Goal: Task Accomplishment & Management: Use online tool/utility

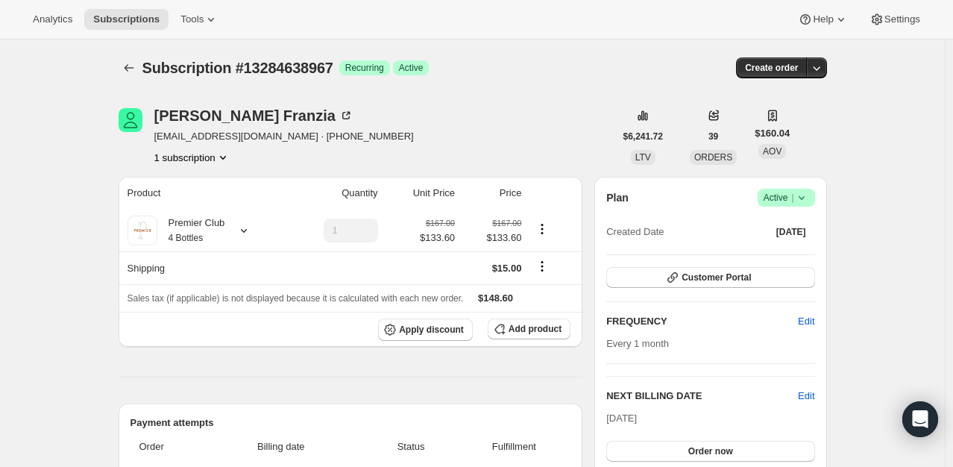
scroll to position [522, 0]
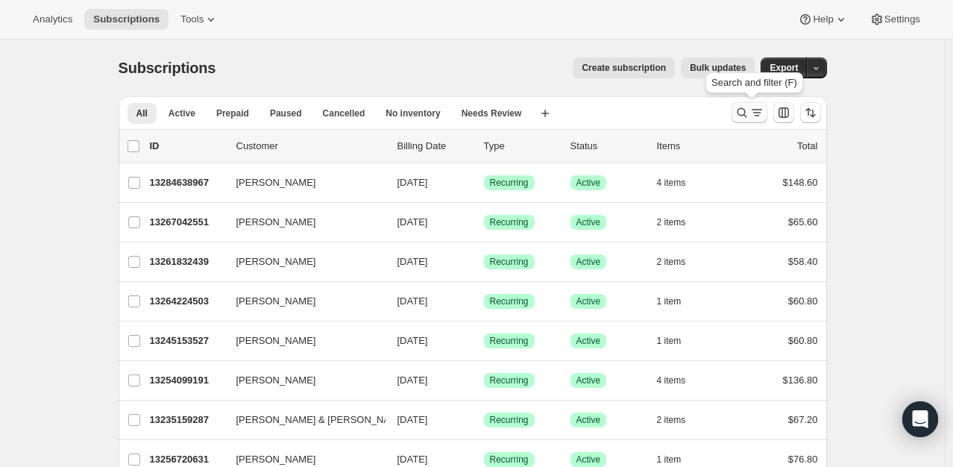
click at [743, 117] on icon "Search and filter results" at bounding box center [742, 112] width 15 height 15
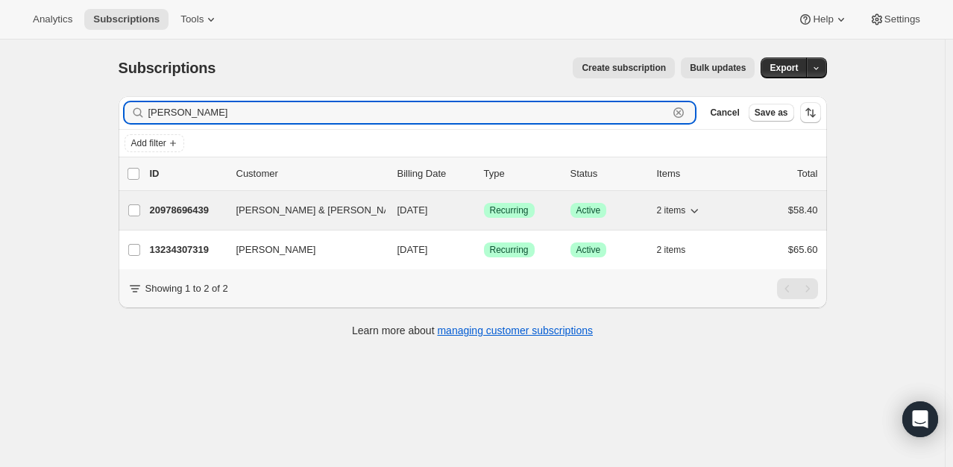
type input "[PERSON_NAME]"
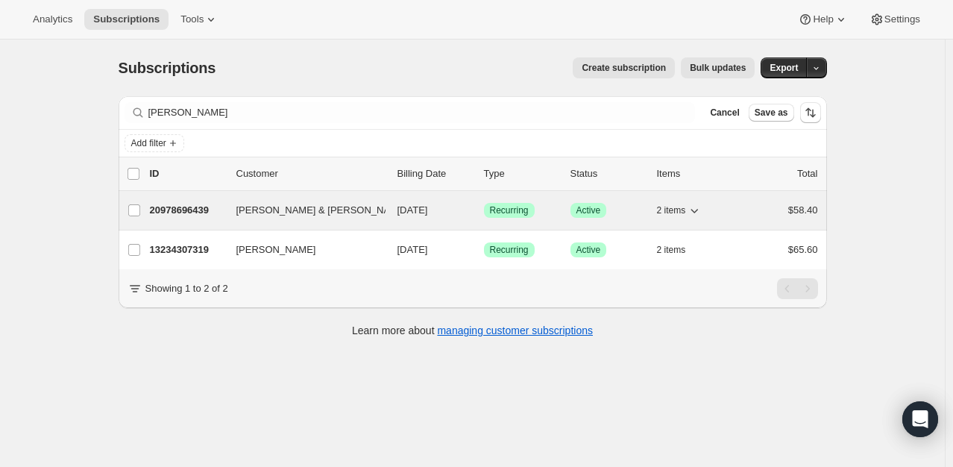
click at [179, 206] on p "20978696439" at bounding box center [187, 210] width 75 height 15
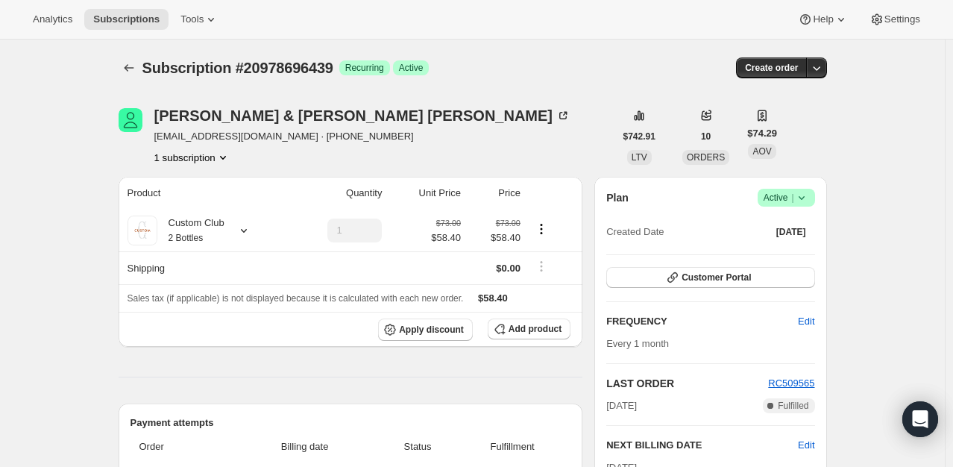
click at [815, 198] on span "Success Active |" at bounding box center [786, 198] width 57 height 18
click at [802, 227] on span "Pause subscription" at bounding box center [790, 226] width 82 height 11
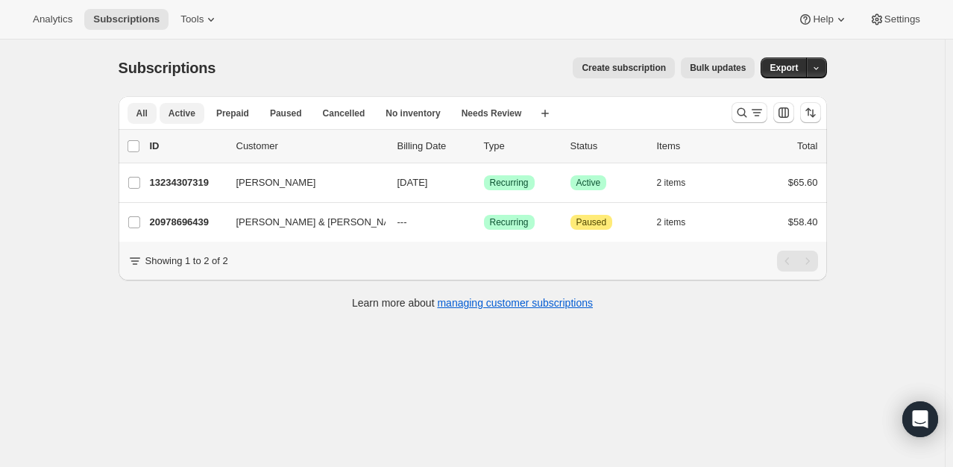
click at [180, 115] on span "Active" at bounding box center [182, 113] width 27 height 12
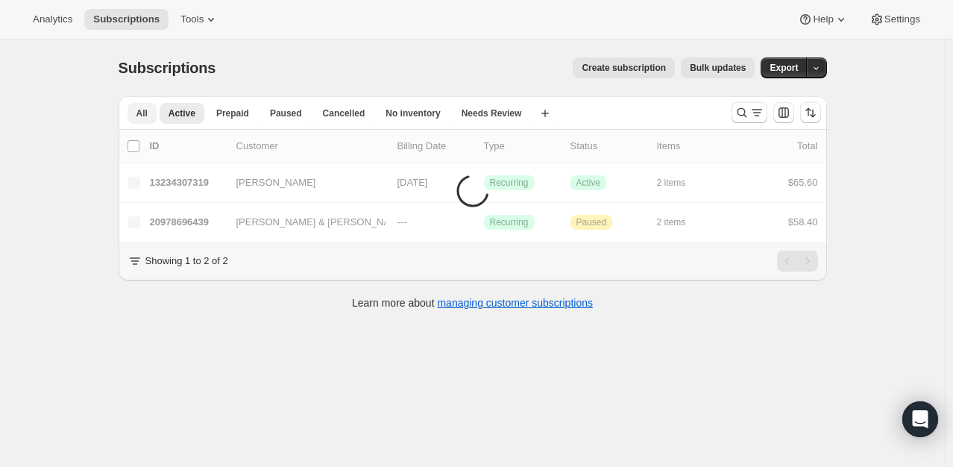
click at [148, 111] on span "All" at bounding box center [141, 113] width 11 height 12
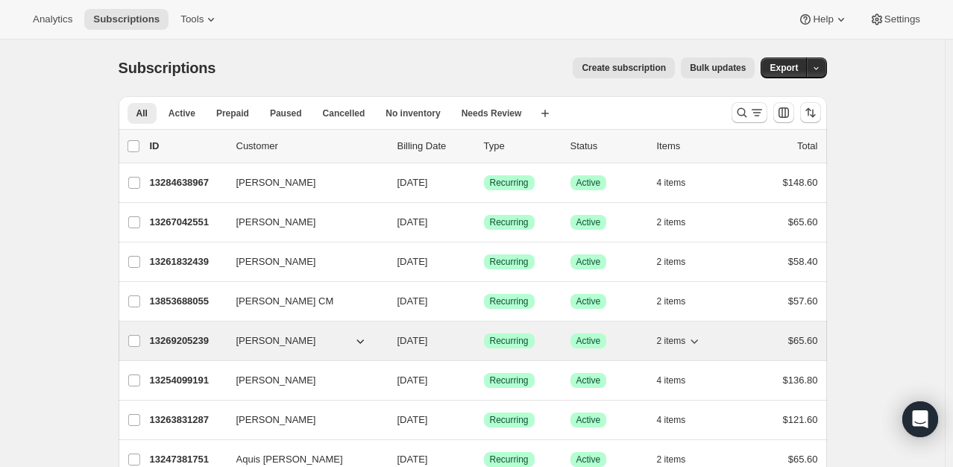
click at [203, 334] on p "13269205239" at bounding box center [187, 340] width 75 height 15
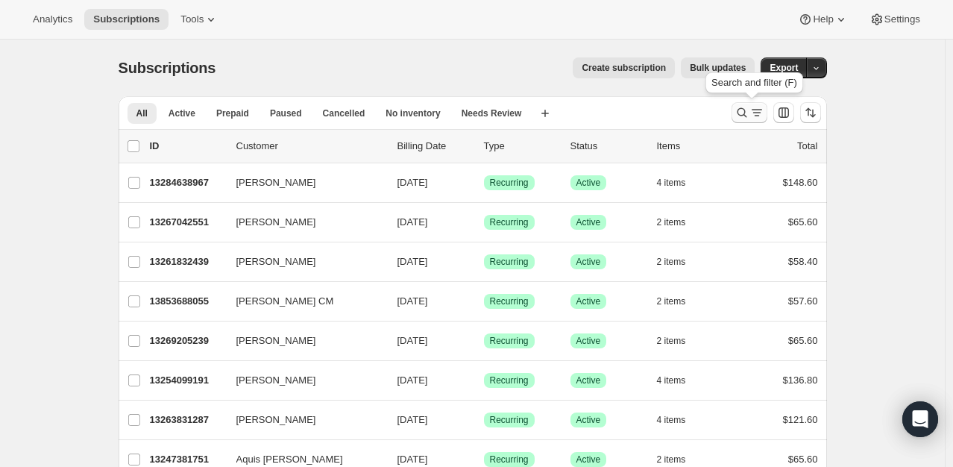
click at [749, 113] on icon "Search and filter results" at bounding box center [742, 112] width 15 height 15
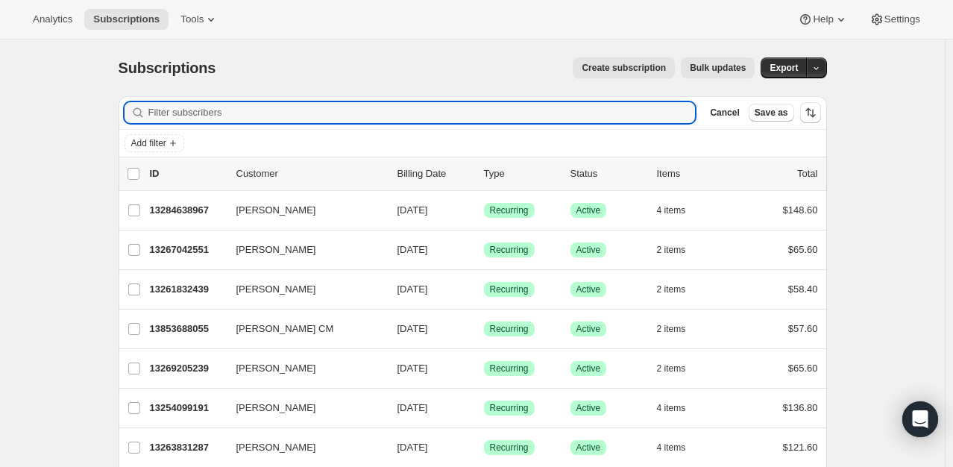
click at [154, 131] on div "Add filter" at bounding box center [473, 143] width 708 height 27
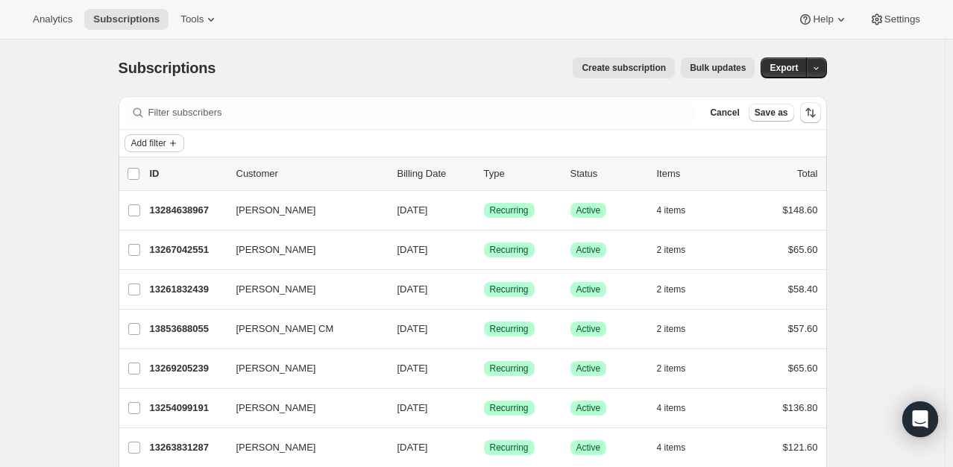
click at [151, 148] on span "Add filter" at bounding box center [148, 143] width 35 height 12
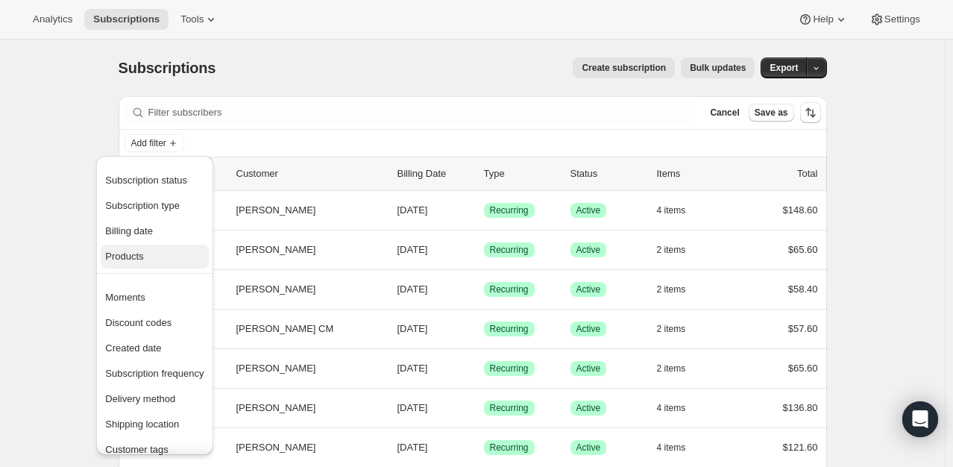
click at [128, 259] on span "Products" at bounding box center [124, 256] width 38 height 11
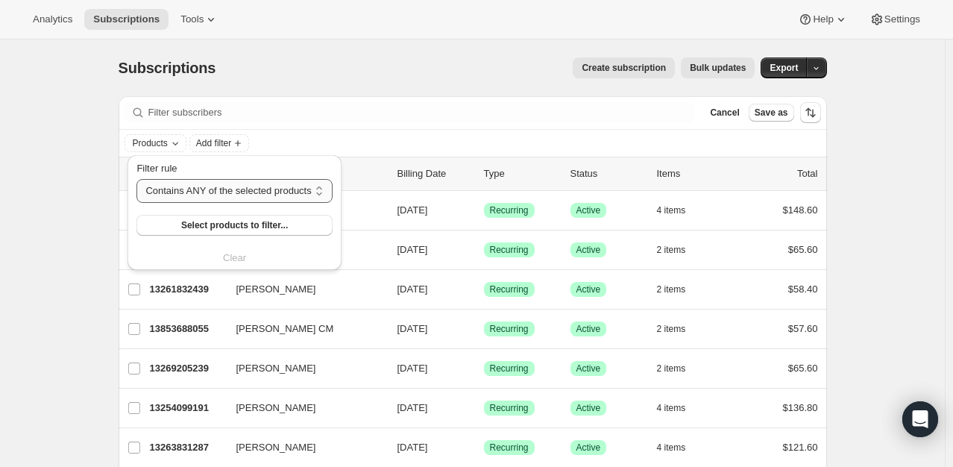
click at [209, 193] on select "Contains ANY of the selected products Contains ALL of the selected products Con…" at bounding box center [233, 191] width 195 height 24
select select "all"
click at [136, 179] on select "Contains ANY of the selected products Contains ALL of the selected products Con…" at bounding box center [233, 191] width 195 height 24
click at [196, 229] on span "Select products to filter..." at bounding box center [233, 225] width 107 height 12
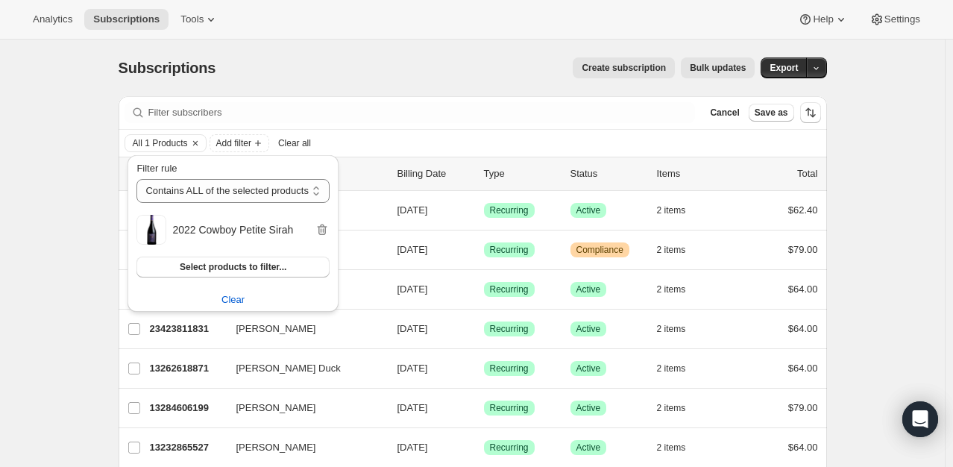
click at [413, 63] on div "Create subscription Bulk updates" at bounding box center [493, 67] width 521 height 21
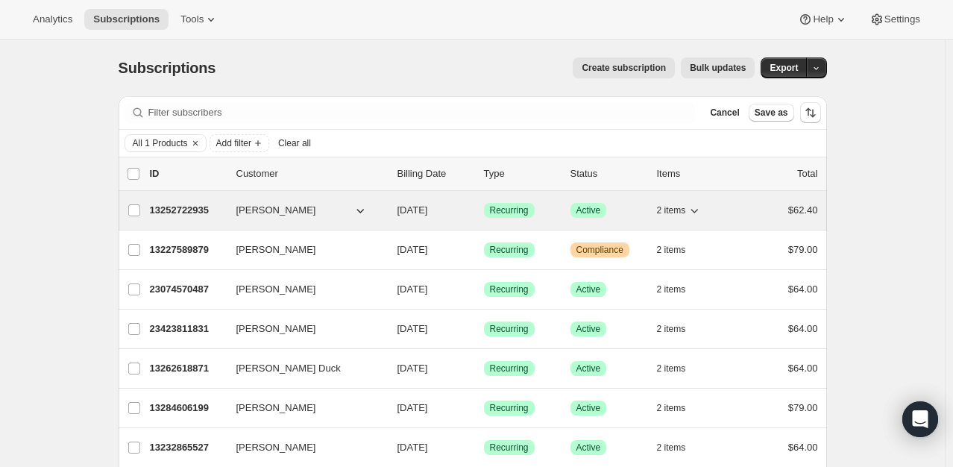
click at [201, 206] on p "13252722935" at bounding box center [187, 210] width 75 height 15
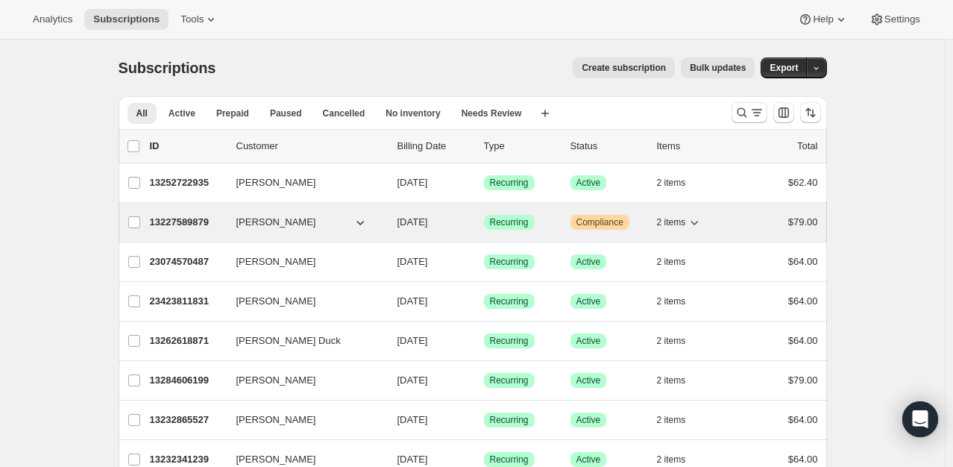
click at [184, 227] on p "13227589879" at bounding box center [187, 222] width 75 height 15
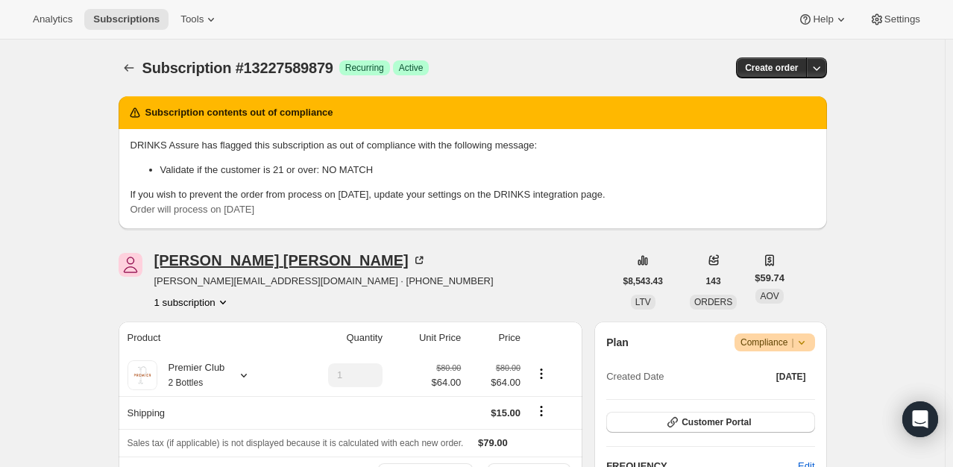
click at [415, 263] on icon at bounding box center [418, 260] width 7 height 7
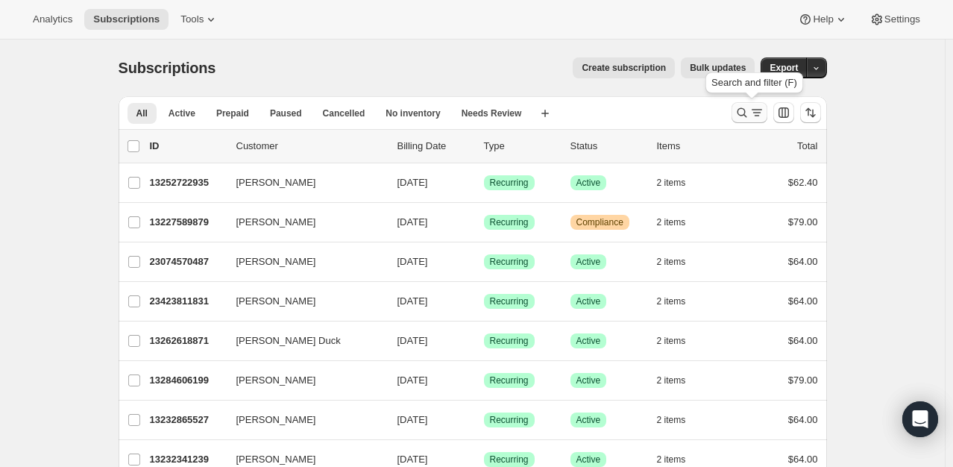
click at [746, 113] on icon "Search and filter results" at bounding box center [742, 112] width 15 height 15
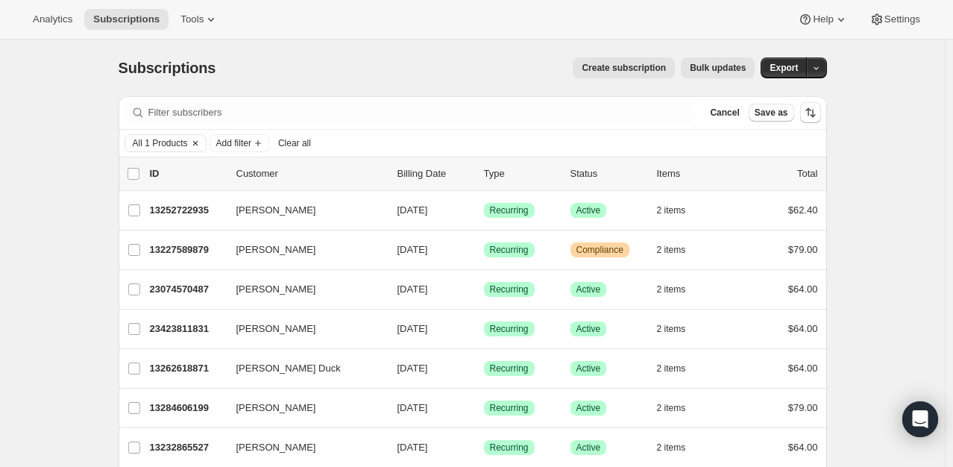
click at [196, 145] on icon "Clear" at bounding box center [194, 143] width 4 height 4
click at [186, 19] on span "Tools" at bounding box center [191, 19] width 23 height 12
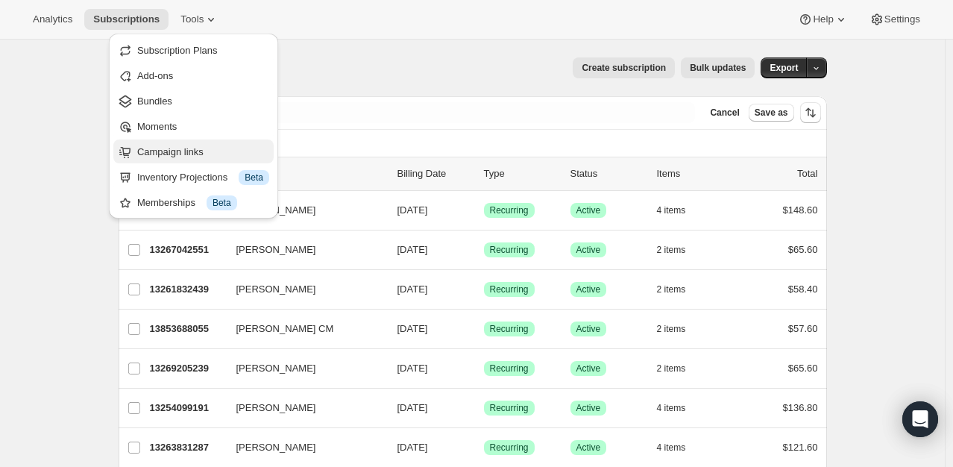
click at [181, 145] on span "Campaign links" at bounding box center [203, 152] width 132 height 15
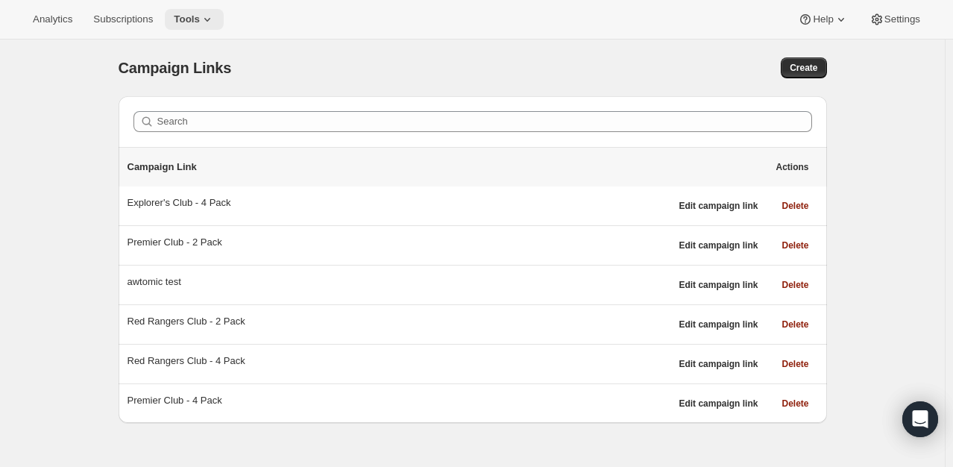
click at [200, 23] on icon at bounding box center [207, 19] width 15 height 15
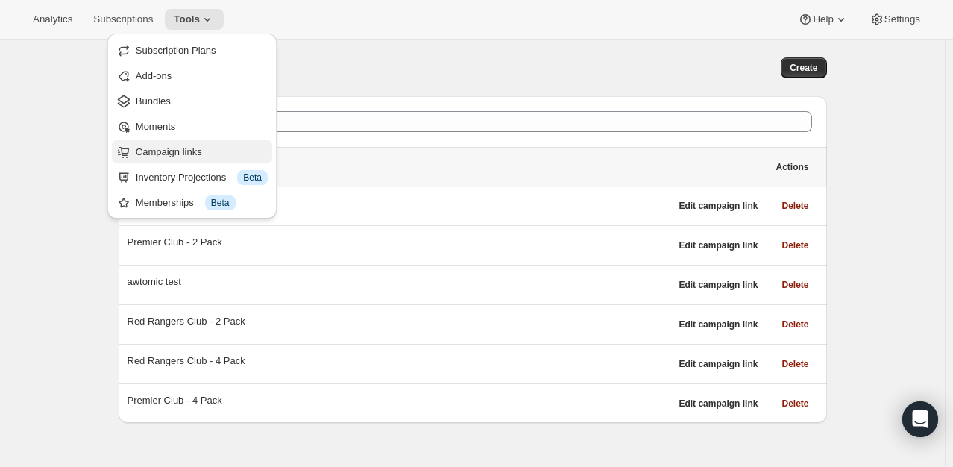
click at [189, 157] on span "Campaign links" at bounding box center [169, 151] width 66 height 11
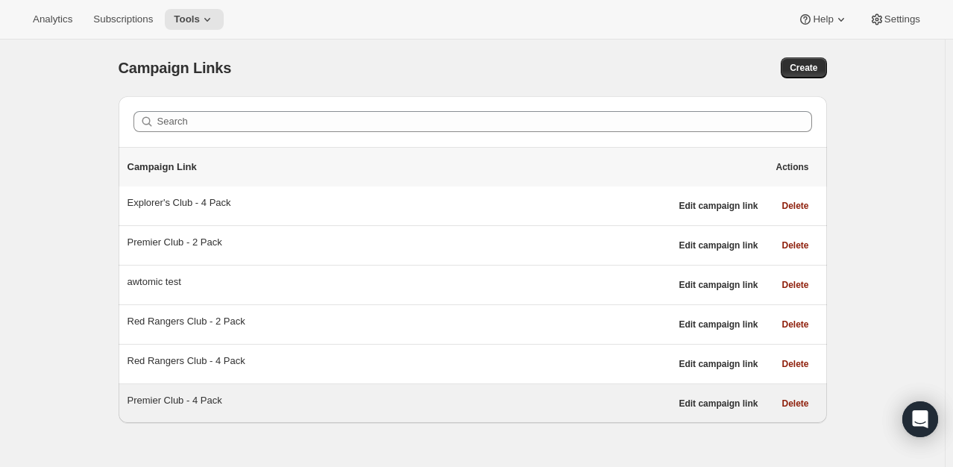
click at [183, 397] on div "Premier Club - 4 Pack" at bounding box center [399, 400] width 543 height 15
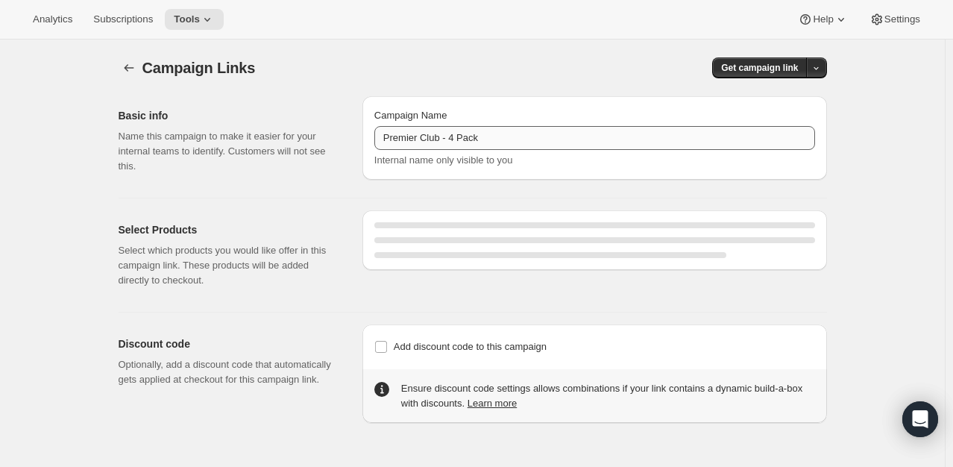
select select "gid://shopify/SellingPlan/2920874231"
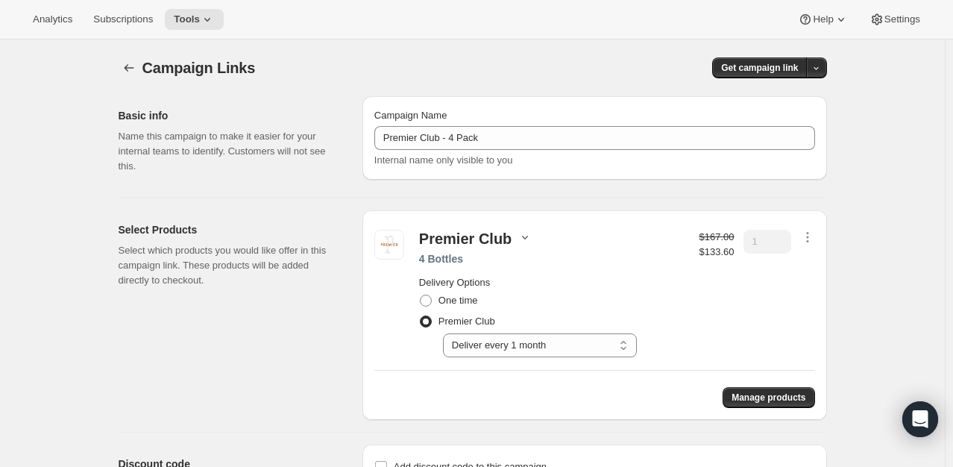
click at [524, 236] on icon "button" at bounding box center [525, 237] width 15 height 15
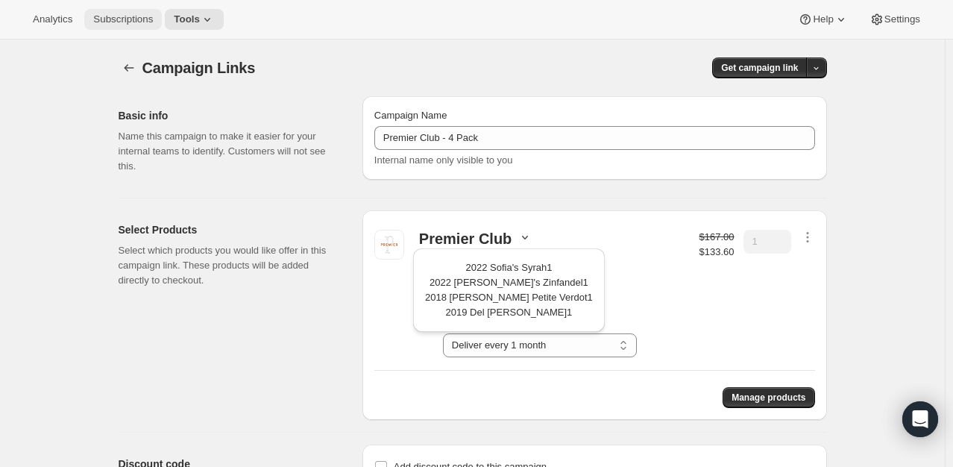
click at [125, 9] on div "Analytics Subscriptions Tools Help Settings" at bounding box center [476, 20] width 953 height 40
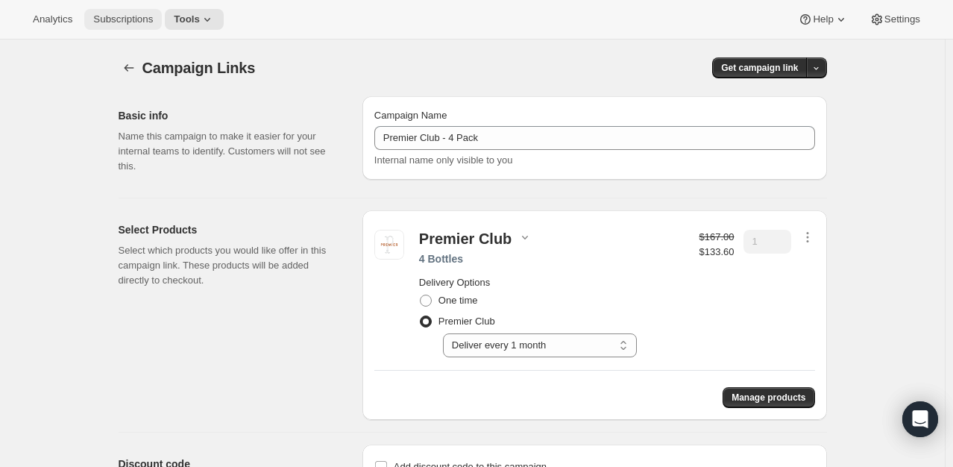
click at [125, 13] on span "Subscriptions" at bounding box center [123, 19] width 60 height 12
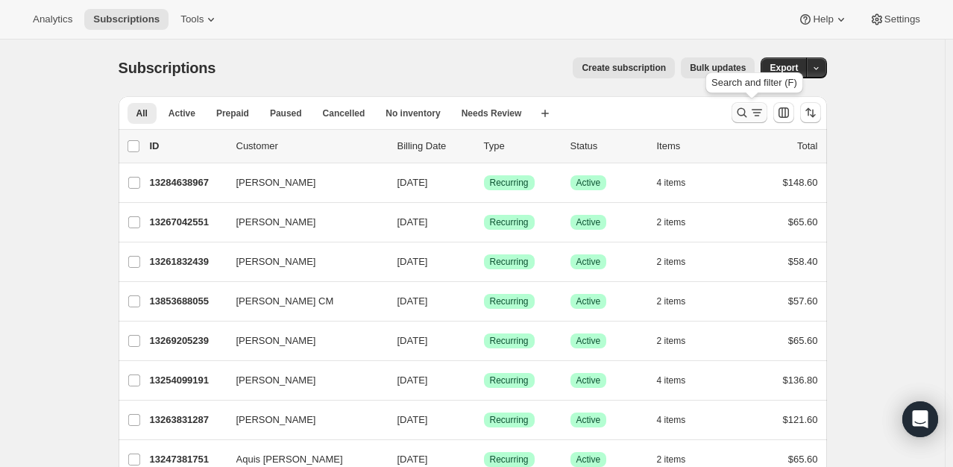
click at [749, 110] on icon "Search and filter results" at bounding box center [742, 112] width 15 height 15
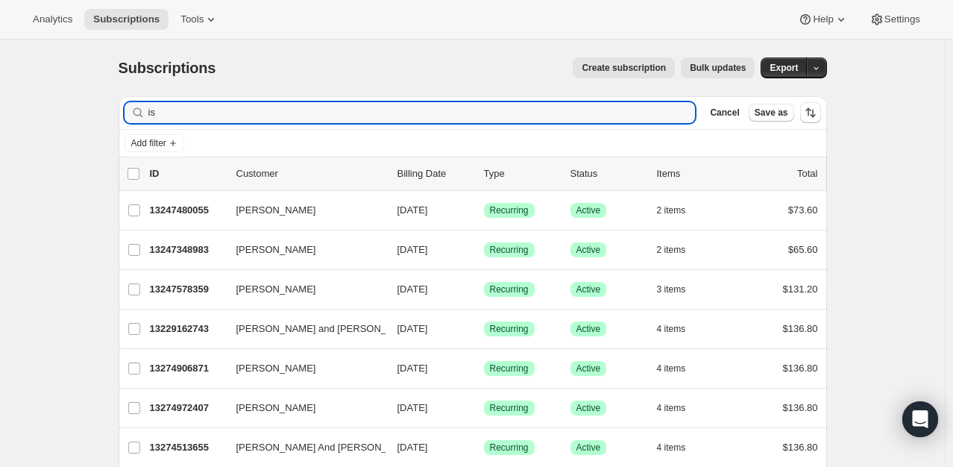
type input "i"
click at [175, 142] on icon "Add filter" at bounding box center [173, 143] width 12 height 12
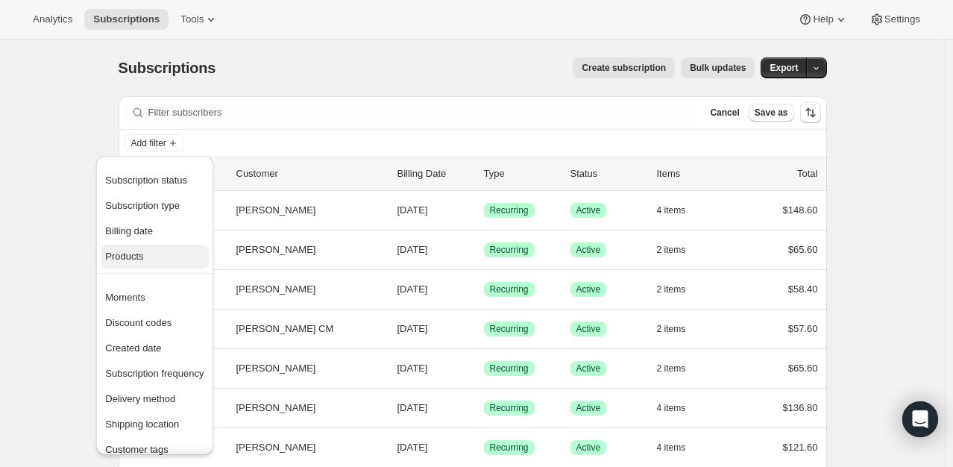
click at [146, 258] on span "Products" at bounding box center [154, 256] width 98 height 15
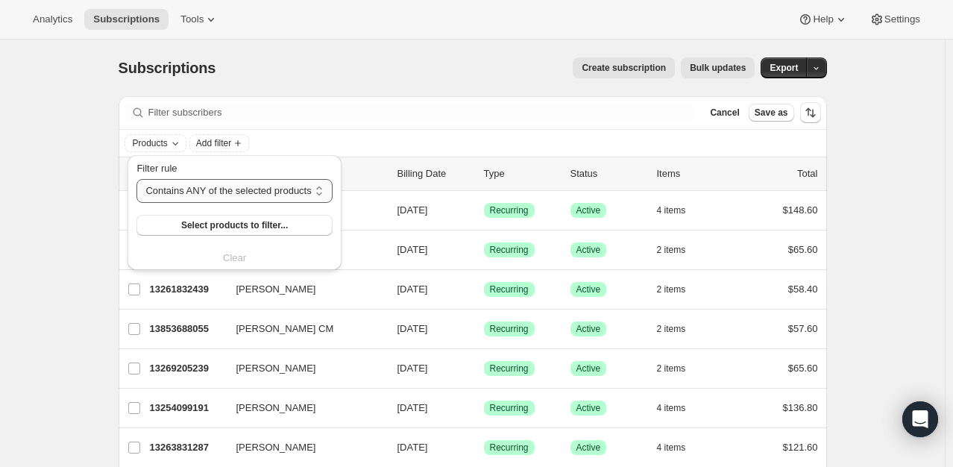
click at [174, 186] on select "Contains ANY of the selected products Contains ALL of the selected products Con…" at bounding box center [233, 191] width 195 height 24
select select "all"
click at [136, 179] on select "Contains ANY of the selected products Contains ALL of the selected products Con…" at bounding box center [233, 191] width 195 height 24
click at [235, 225] on span "Select products to filter..." at bounding box center [233, 225] width 107 height 12
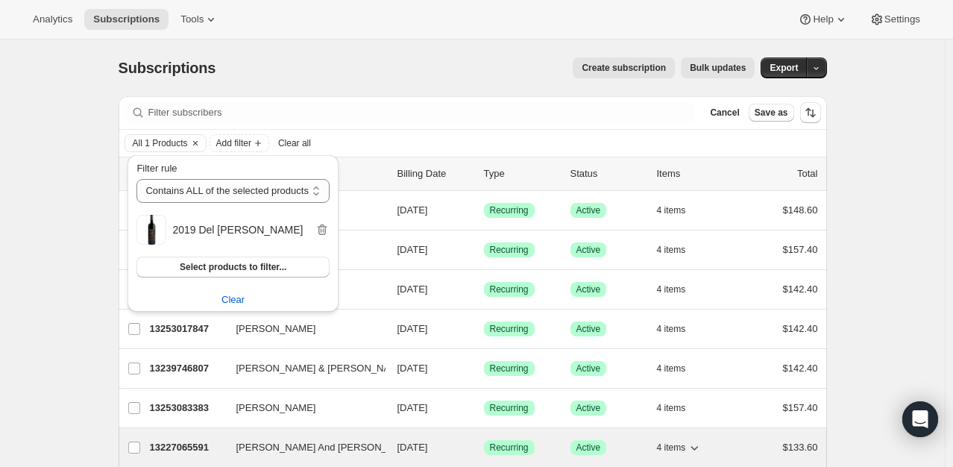
click at [188, 443] on p "13227065591" at bounding box center [187, 447] width 75 height 15
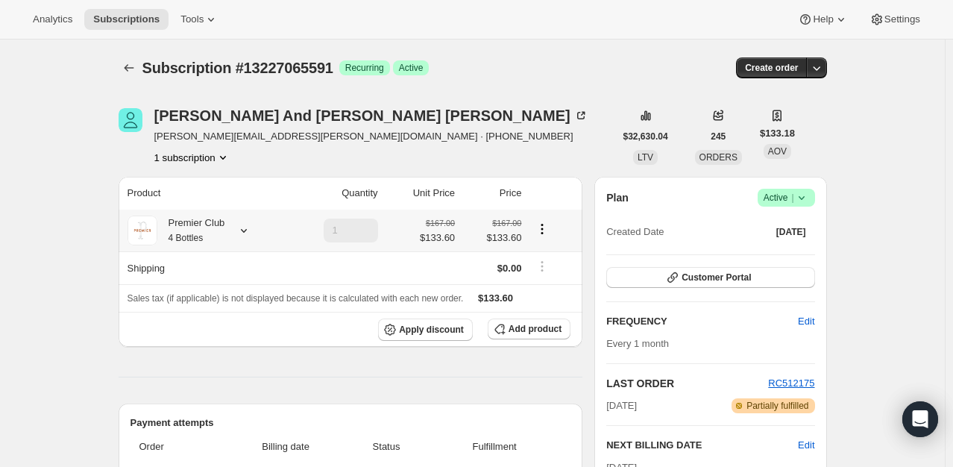
click at [247, 231] on icon at bounding box center [244, 231] width 6 height 4
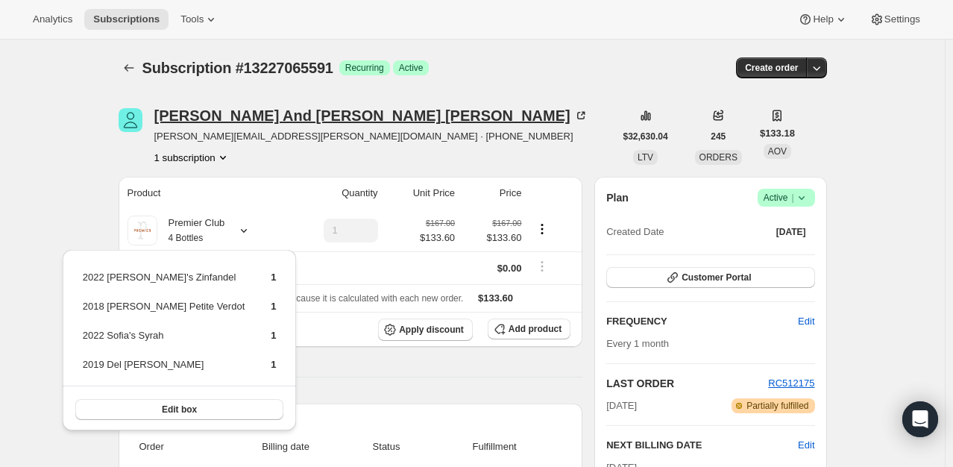
click at [573, 116] on icon at bounding box center [580, 115] width 15 height 15
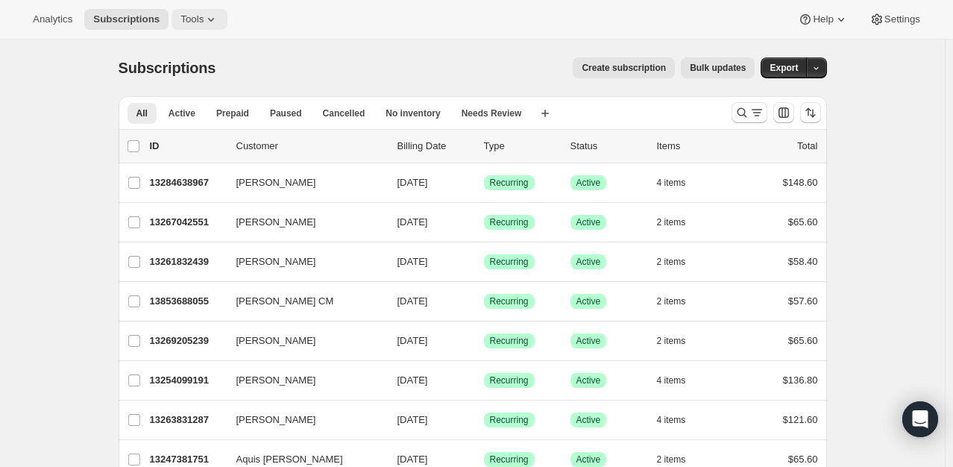
click at [192, 14] on span "Tools" at bounding box center [191, 19] width 23 height 12
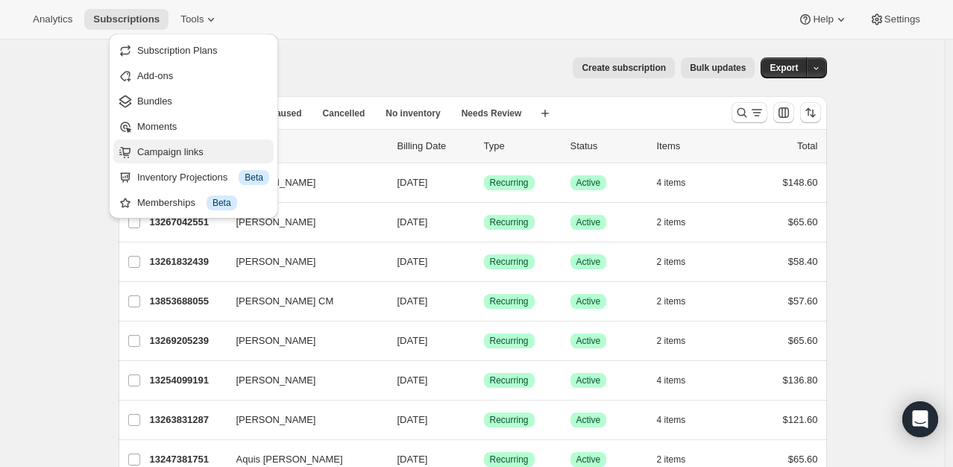
click at [177, 151] on span "Campaign links" at bounding box center [170, 151] width 66 height 11
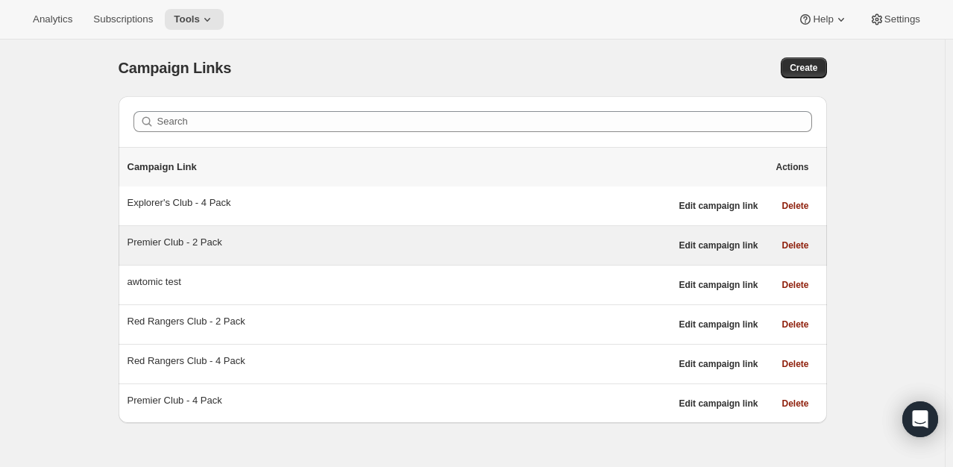
click at [166, 244] on div "Premier Club - 2 Pack" at bounding box center [399, 242] width 543 height 15
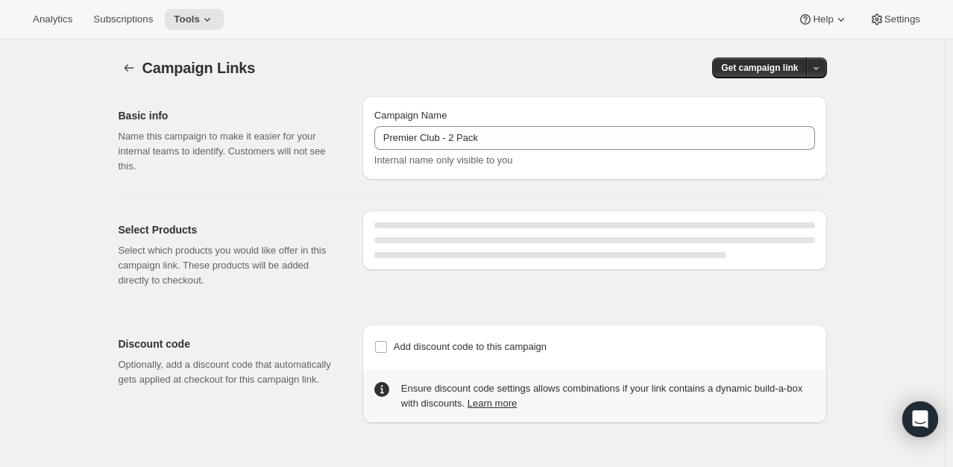
select select "gid://shopify/SellingPlan/2920874231"
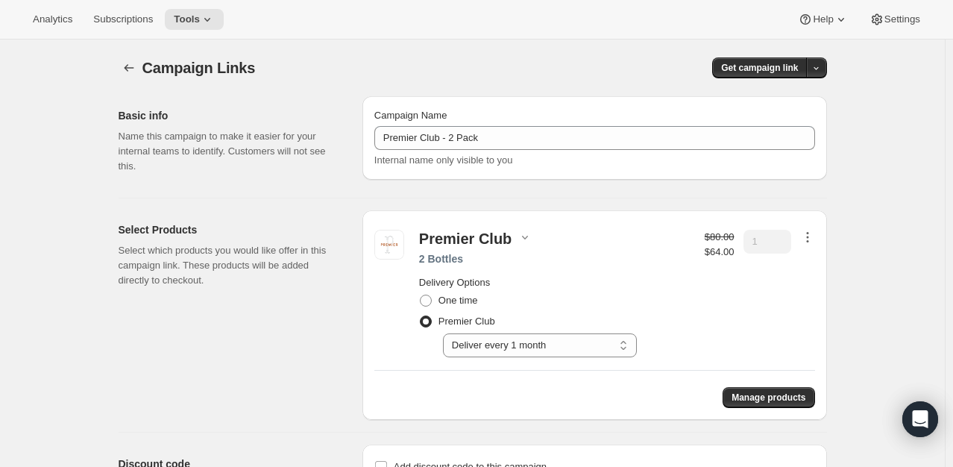
click at [812, 234] on icon "button" at bounding box center [807, 237] width 15 height 15
click at [821, 294] on span "Edit contents" at bounding box center [811, 289] width 56 height 11
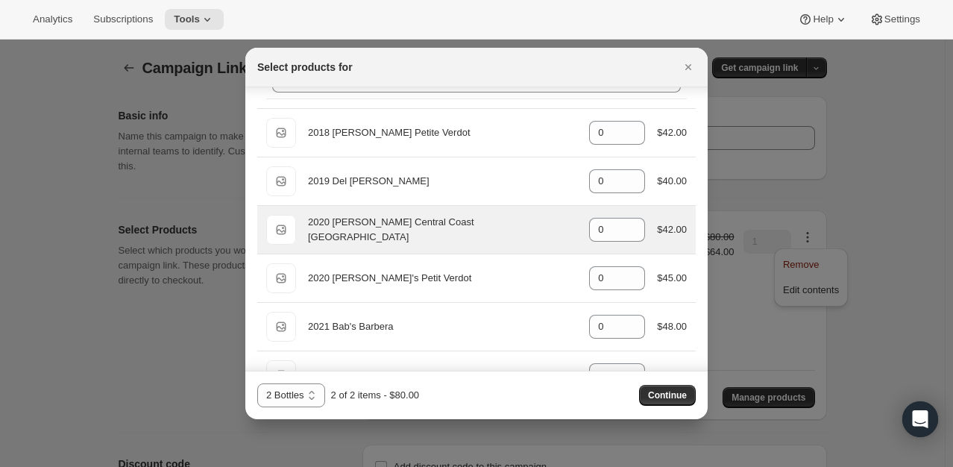
scroll to position [75, 0]
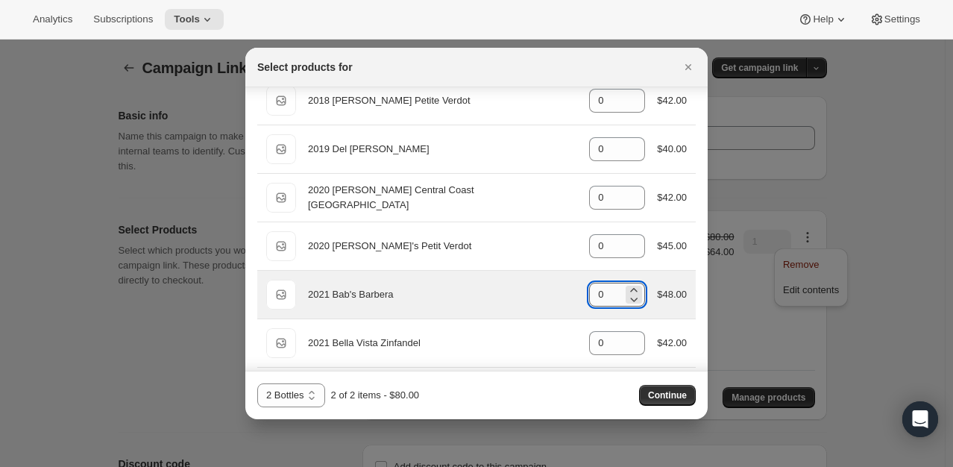
click at [600, 299] on input "0" at bounding box center [606, 295] width 34 height 24
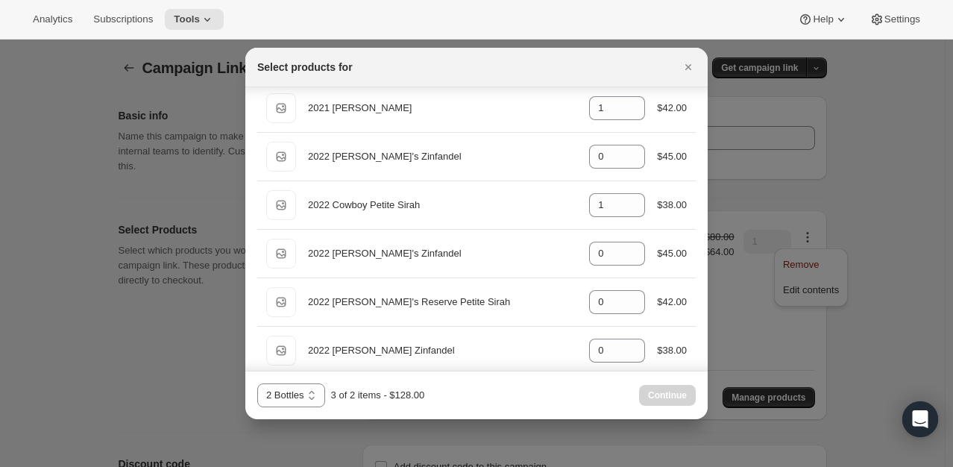
scroll to position [820, 0]
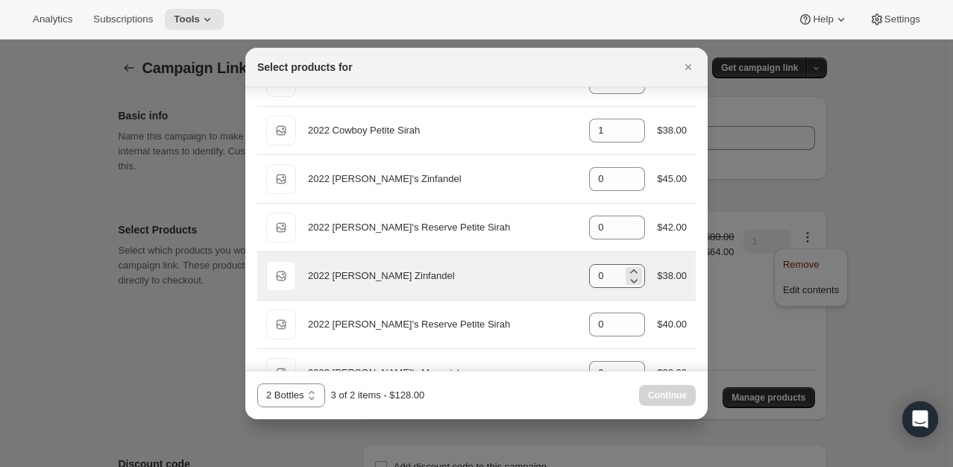
type input "1"
click at [599, 277] on input "0" at bounding box center [606, 276] width 34 height 24
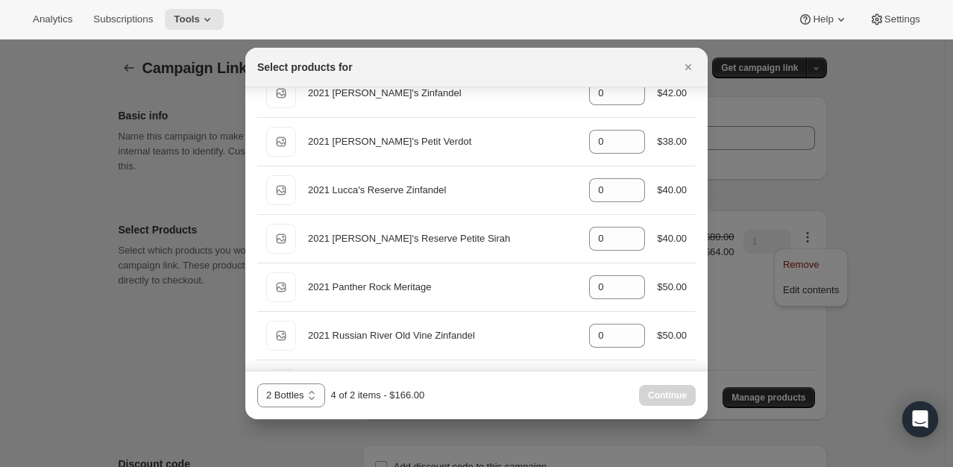
scroll to position [0, 0]
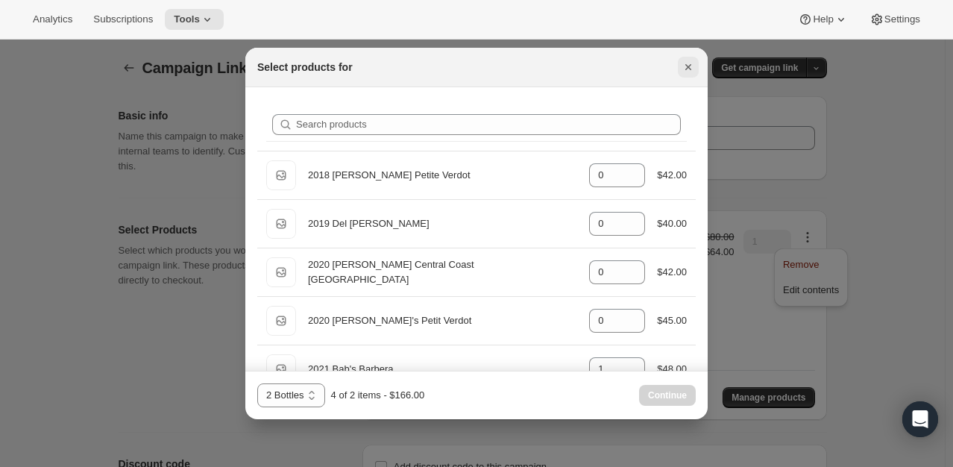
type input "1"
click at [691, 65] on icon "Close" at bounding box center [688, 67] width 15 height 15
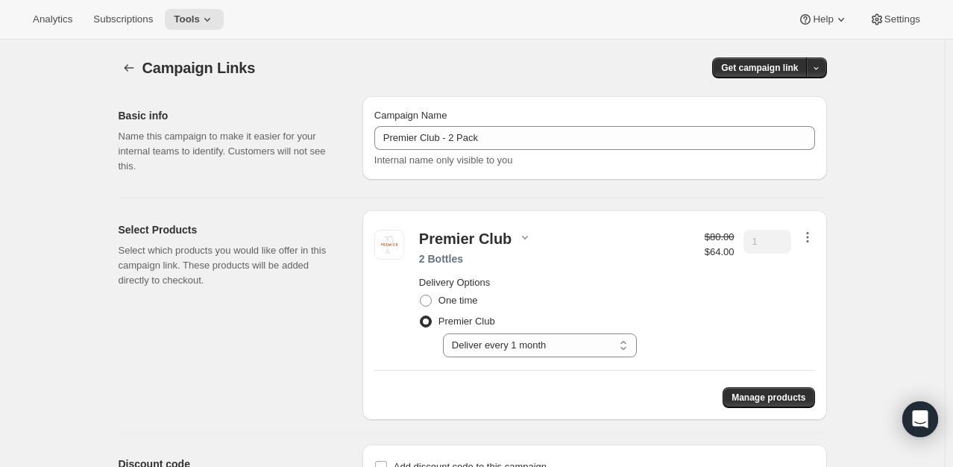
click at [814, 238] on icon "button" at bounding box center [807, 237] width 15 height 15
click at [808, 295] on span "Edit contents" at bounding box center [811, 289] width 56 height 11
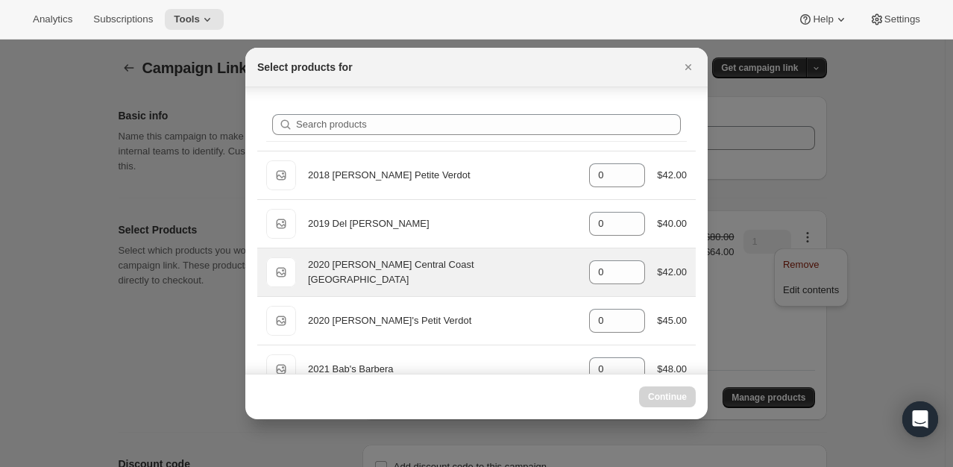
scroll to position [75, 0]
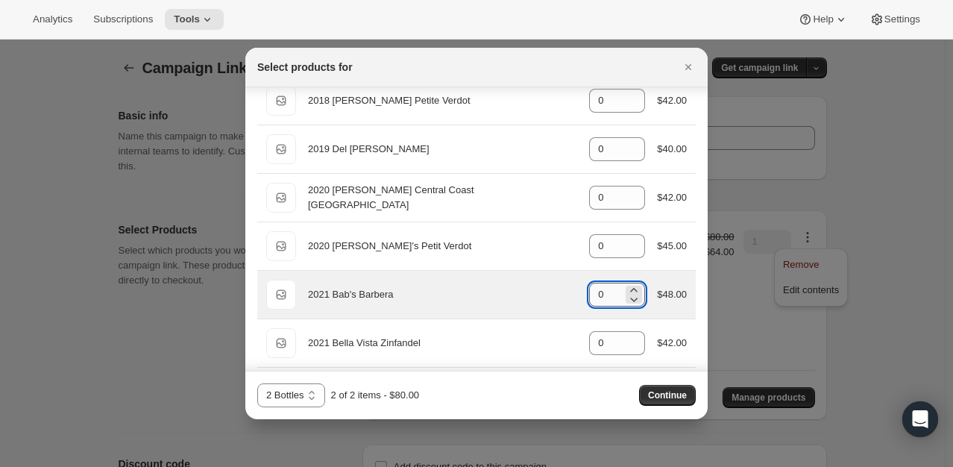
click at [597, 293] on input "0" at bounding box center [606, 295] width 34 height 24
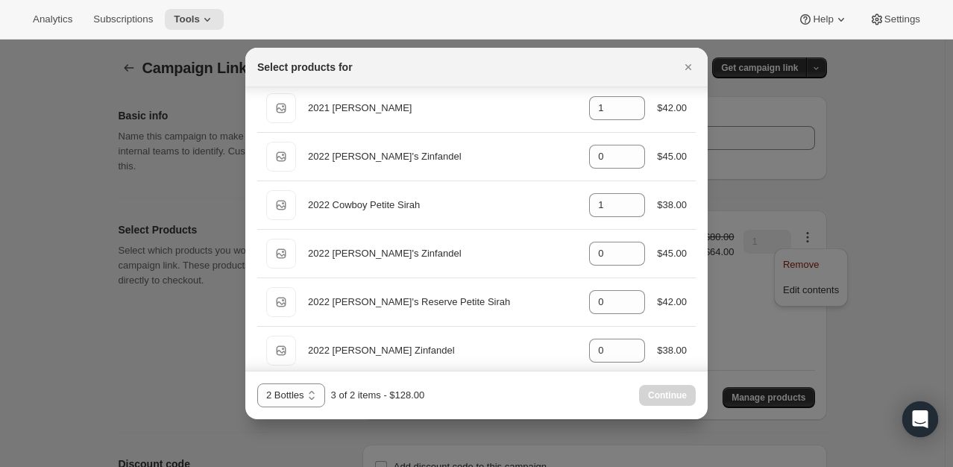
scroll to position [820, 0]
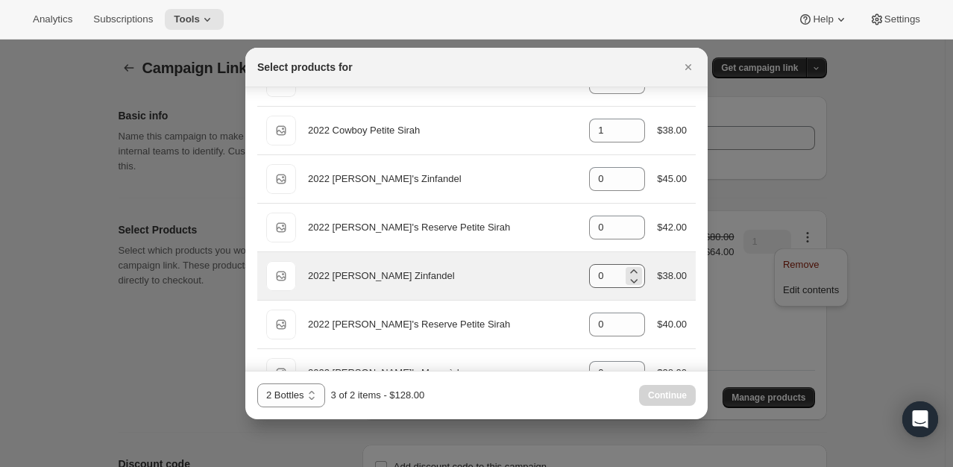
type input "1"
click at [609, 279] on input "0" at bounding box center [606, 276] width 34 height 24
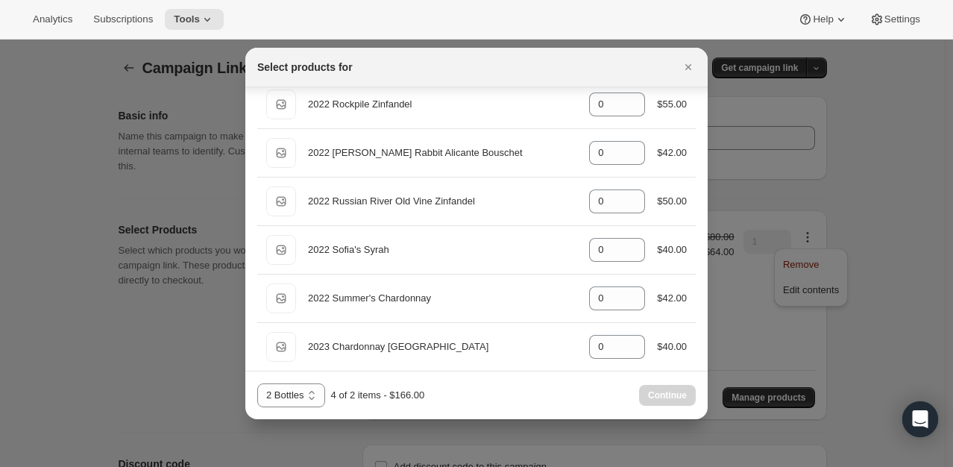
scroll to position [1241, 0]
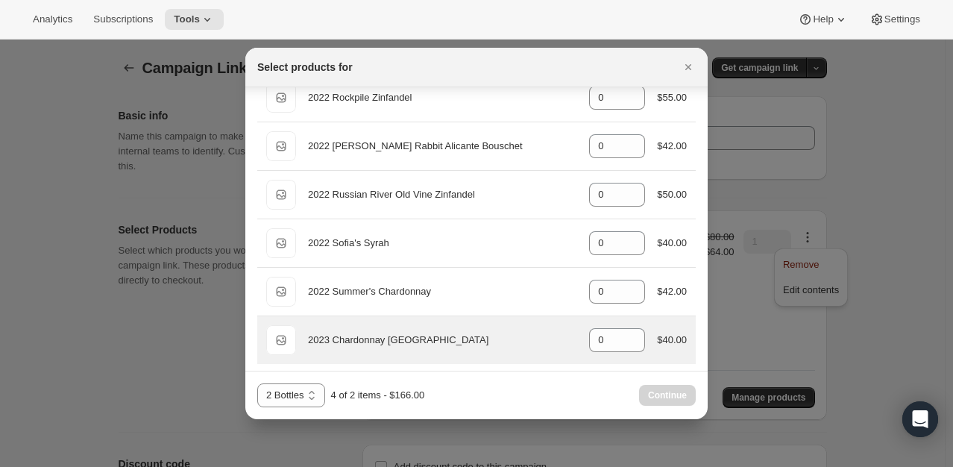
type input "1"
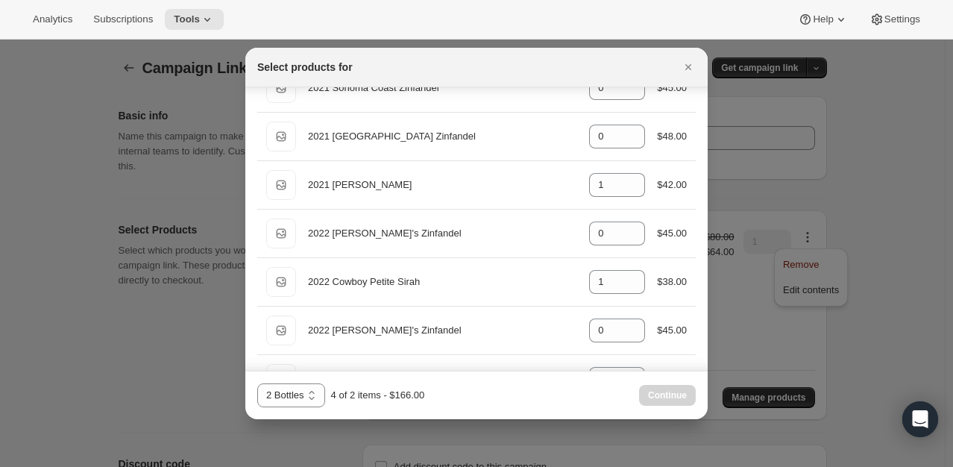
scroll to position [644, 0]
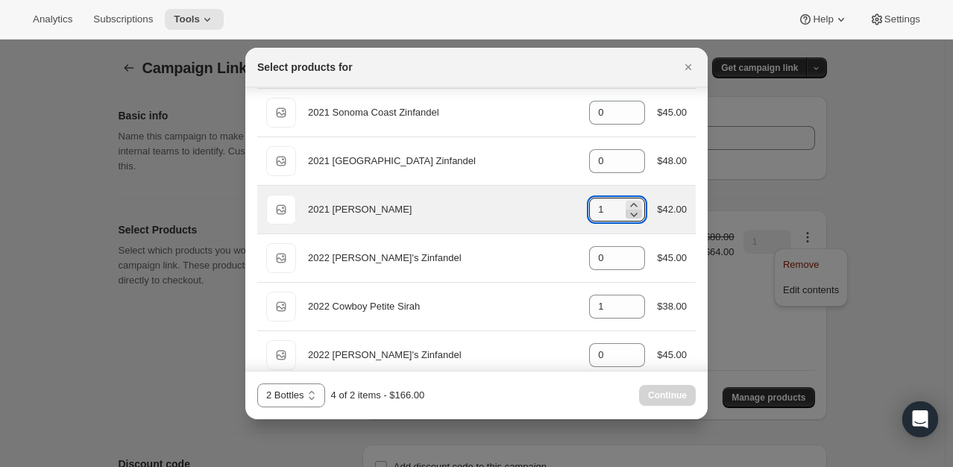
click at [631, 213] on icon ":rch:" at bounding box center [634, 215] width 7 height 4
type input "0"
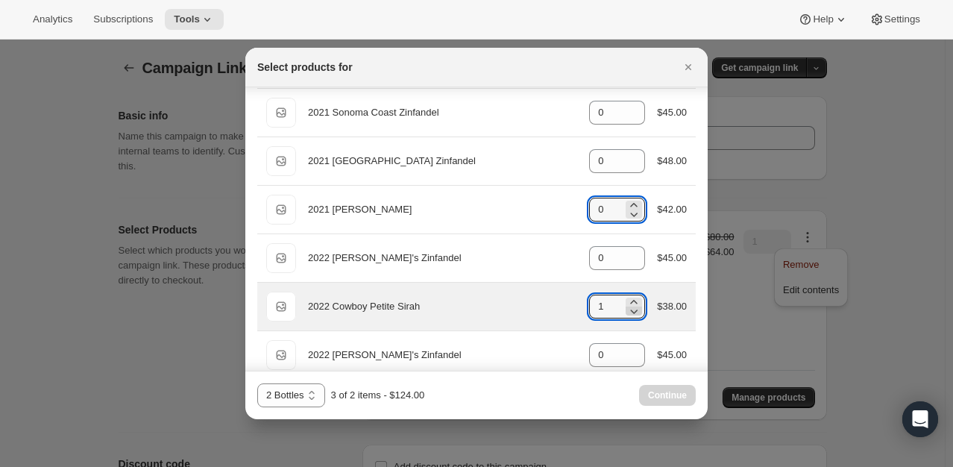
click at [629, 309] on icon ":rch:" at bounding box center [633, 311] width 15 height 15
type input "0"
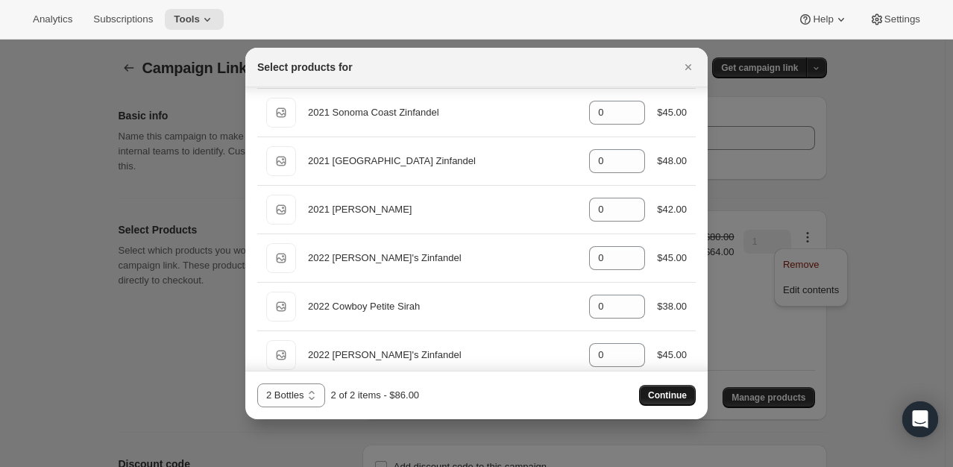
click at [672, 397] on span "Continue" at bounding box center [667, 395] width 39 height 12
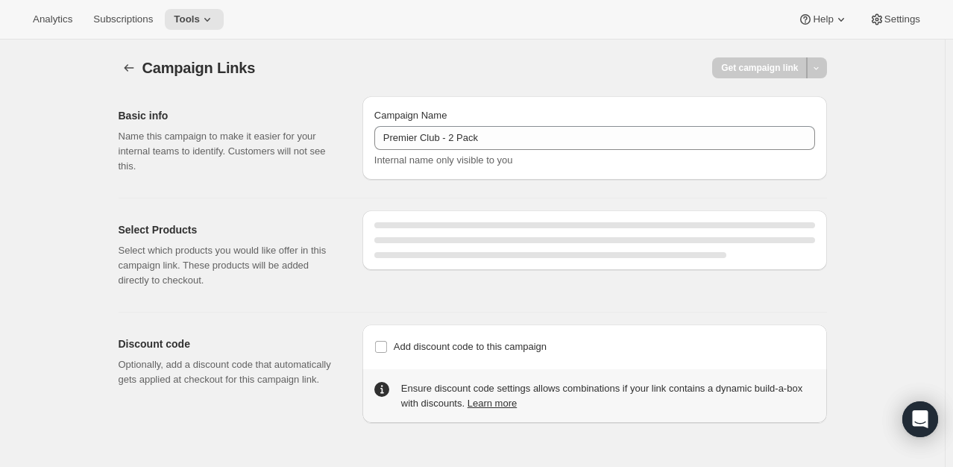
select select "gid://shopify/SellingPlan/2920874231"
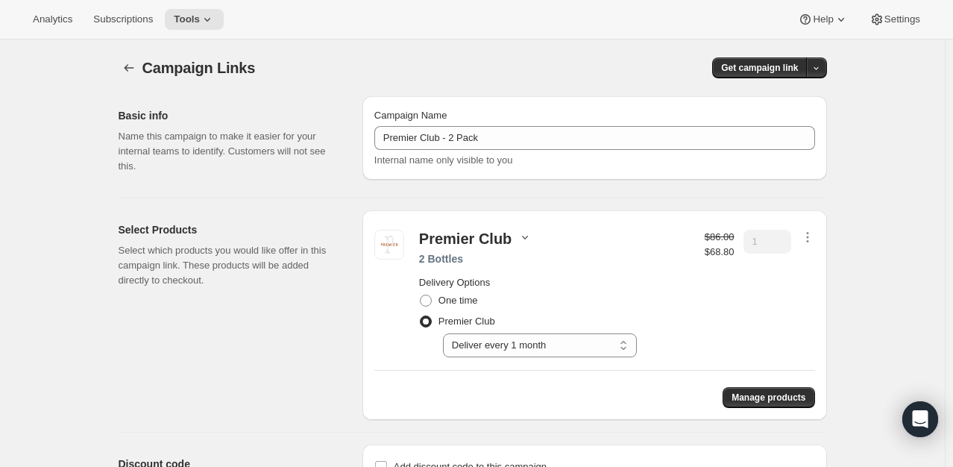
click at [528, 236] on icon "button" at bounding box center [525, 237] width 15 height 15
click at [191, 7] on div "Analytics Subscriptions Tools Help Settings" at bounding box center [476, 20] width 953 height 40
click at [200, 16] on icon at bounding box center [207, 19] width 15 height 15
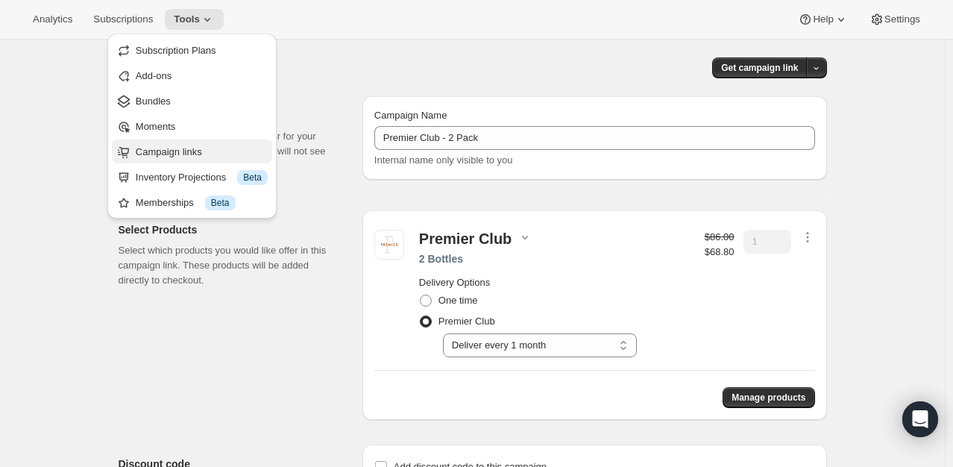
click at [176, 150] on span "Campaign links" at bounding box center [169, 151] width 66 height 11
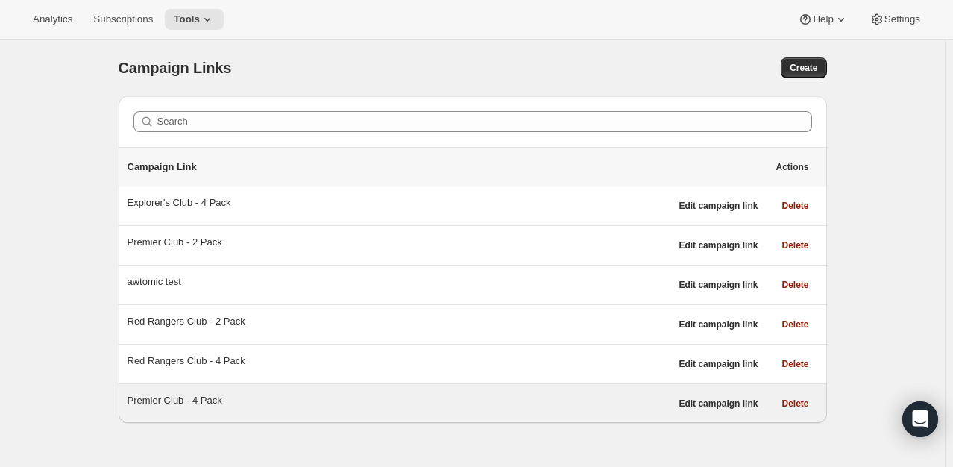
click at [197, 398] on div "Premier Club - 4 Pack" at bounding box center [399, 400] width 543 height 15
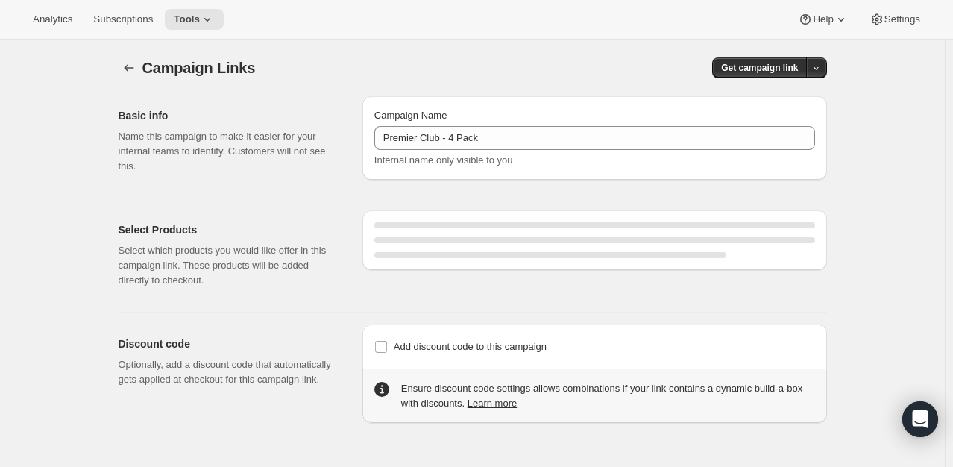
select select "gid://shopify/SellingPlan/2920874231"
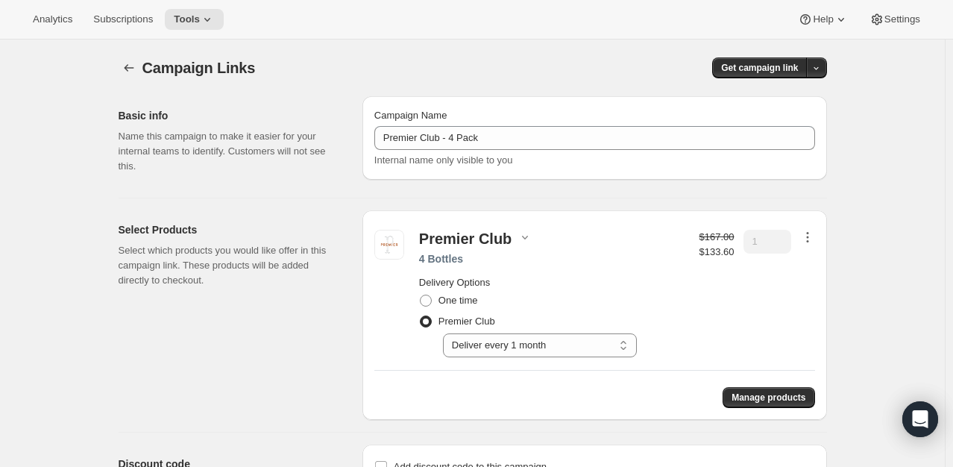
click at [808, 237] on icon "button" at bounding box center [807, 237] width 2 height 2
click at [805, 298] on button "Edit contents" at bounding box center [811, 290] width 65 height 24
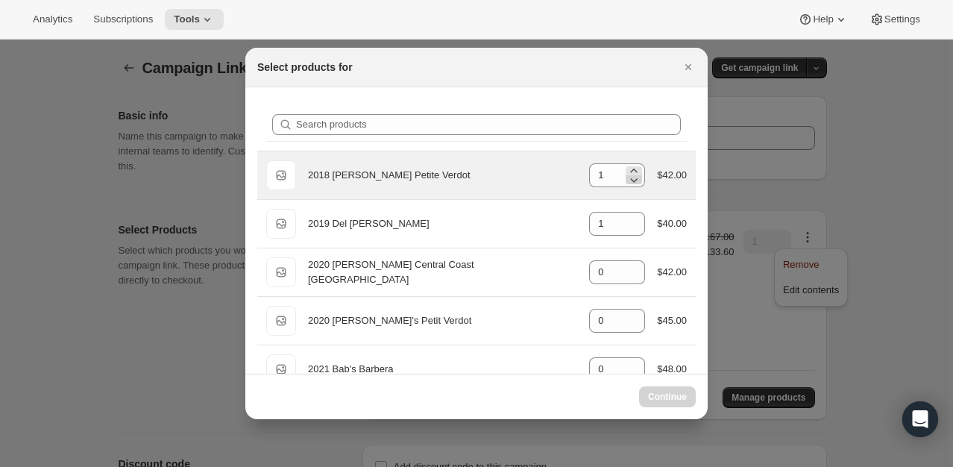
select select "gid://shopify/ProductVariant/49231318876407"
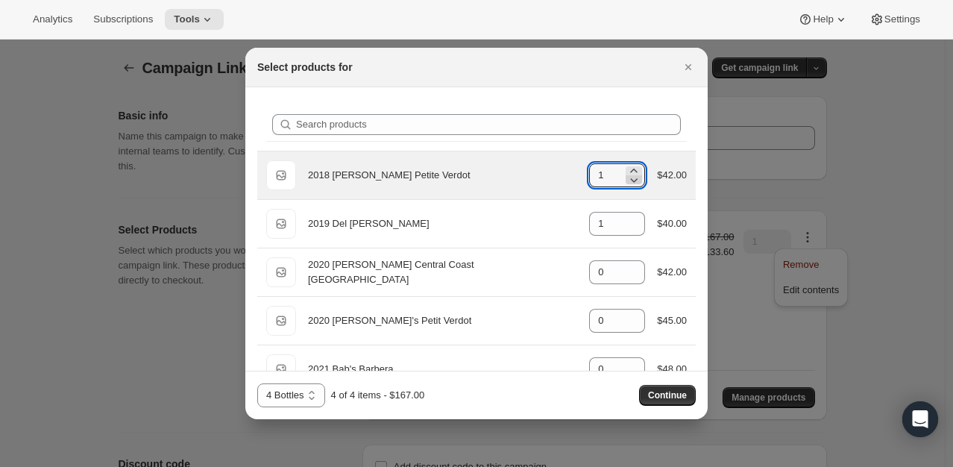
click at [631, 180] on icon ":rej:" at bounding box center [634, 180] width 7 height 4
type input "0"
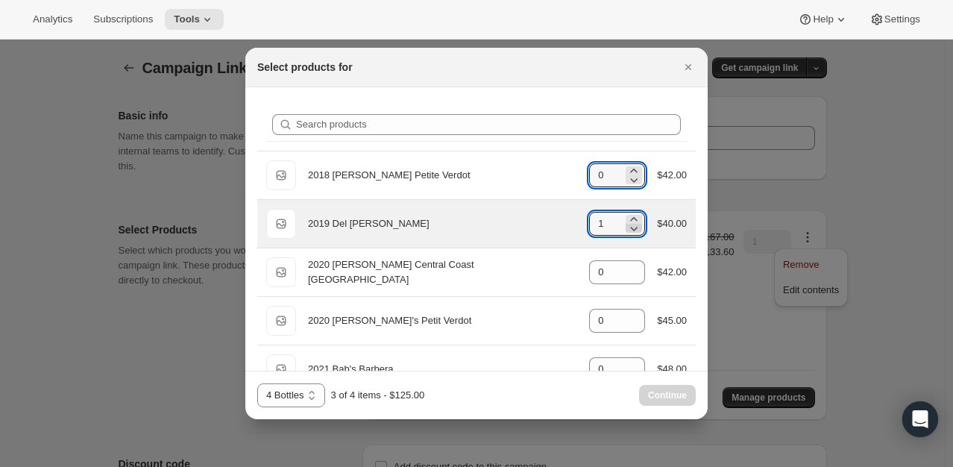
click at [626, 227] on icon ":rej:" at bounding box center [633, 228] width 15 height 15
type input "0"
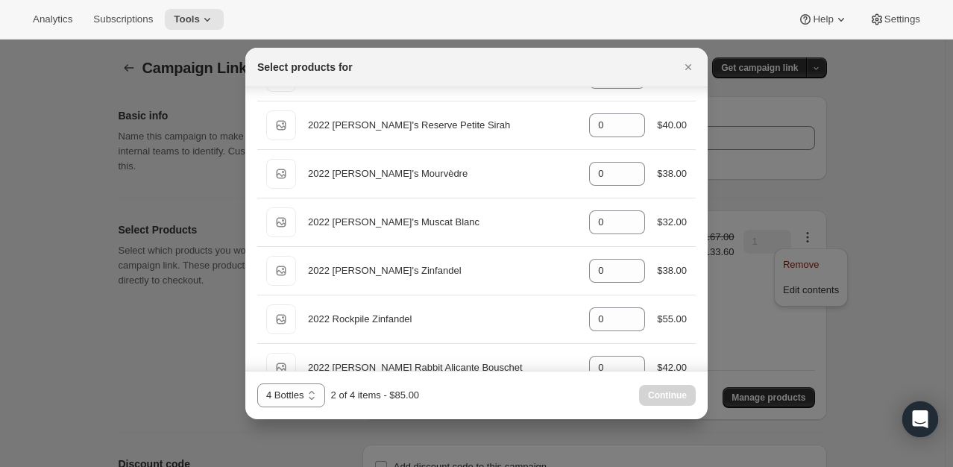
scroll to position [1044, 0]
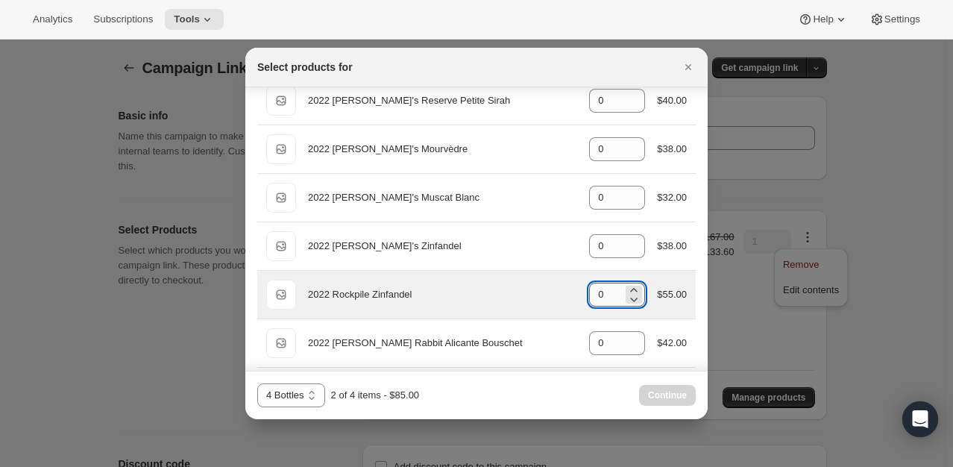
click at [609, 291] on input "0" at bounding box center [606, 295] width 34 height 24
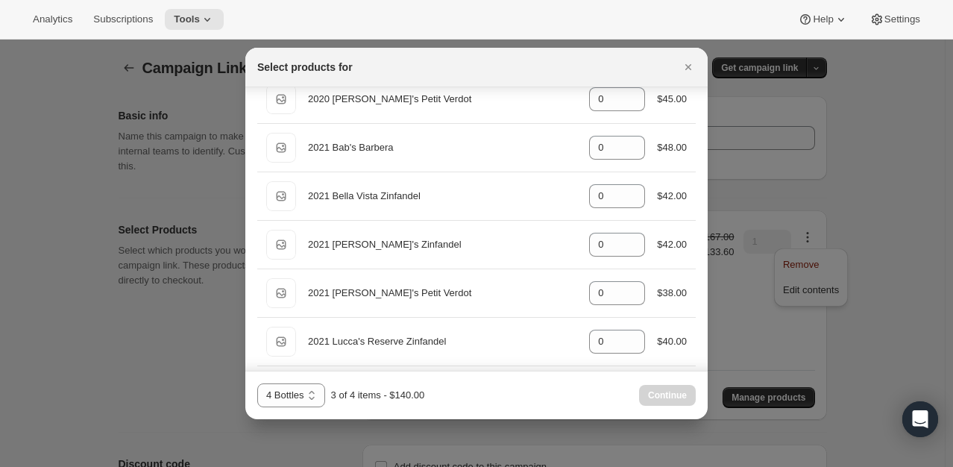
scroll to position [197, 0]
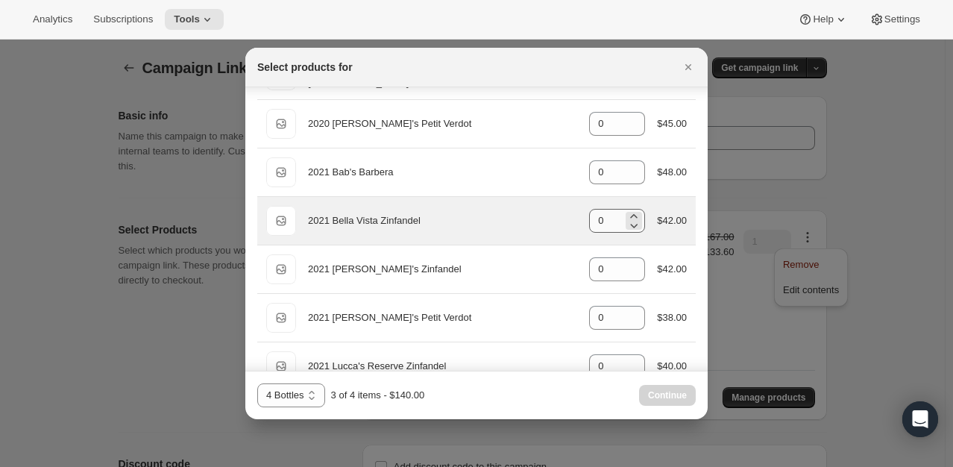
type input "1"
click at [606, 222] on input "0" at bounding box center [606, 221] width 34 height 24
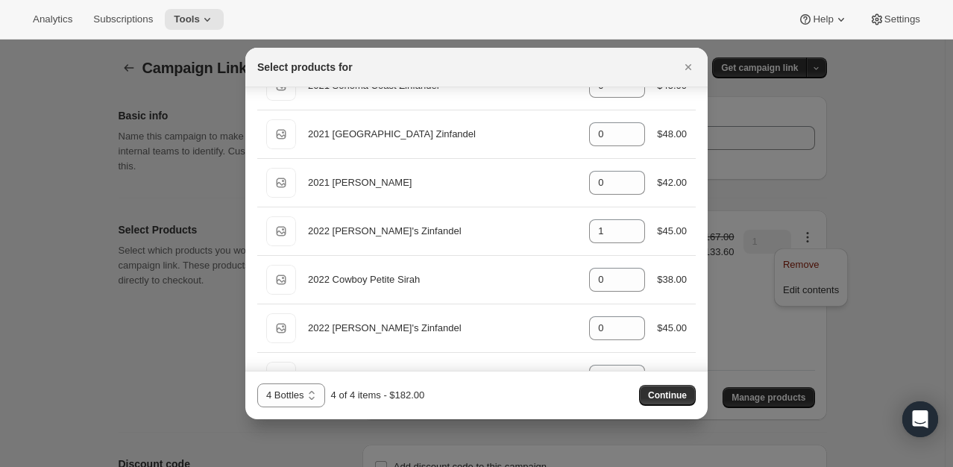
scroll to position [746, 0]
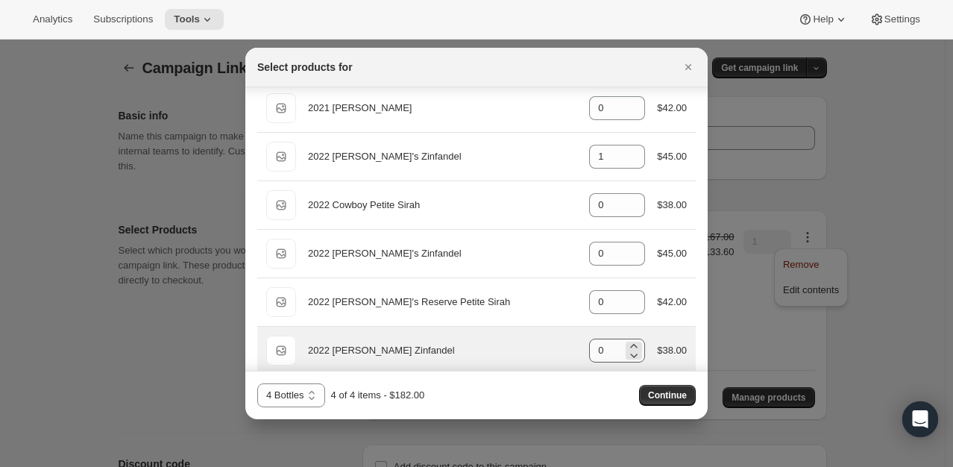
type input "1"
click at [608, 348] on input "0" at bounding box center [606, 351] width 34 height 24
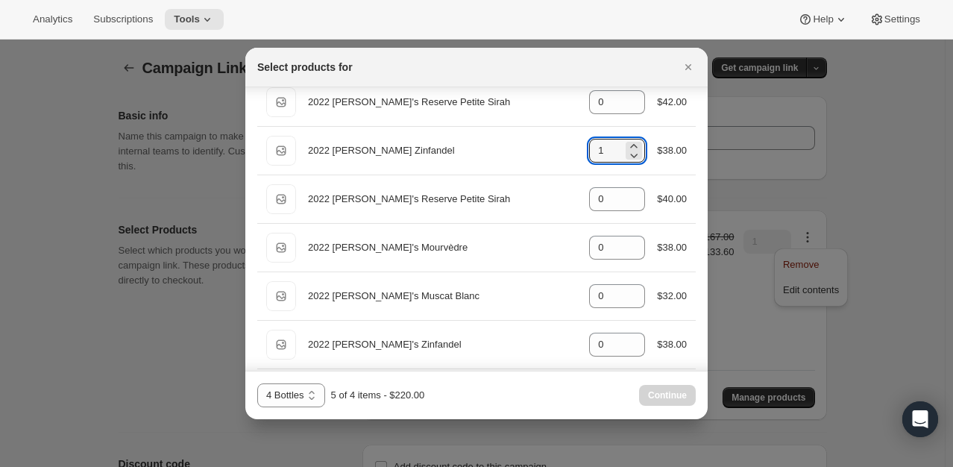
scroll to position [969, 0]
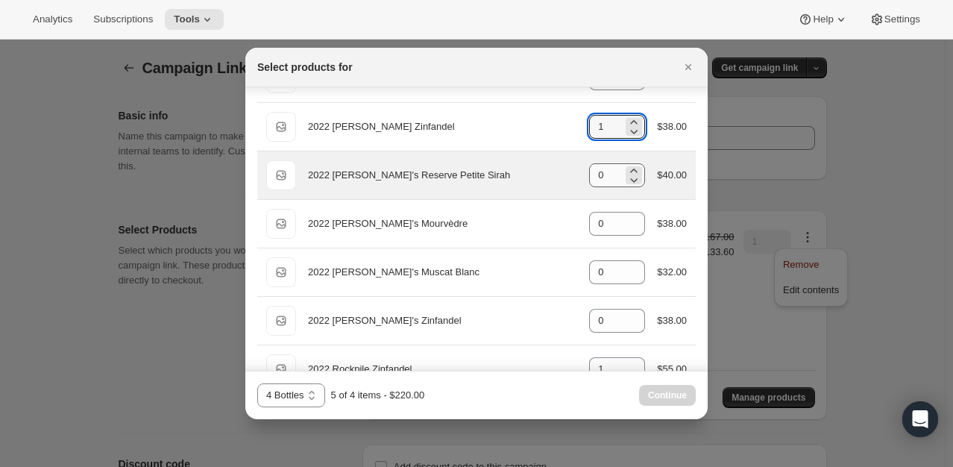
type input "1"
click at [600, 170] on input "0" at bounding box center [606, 175] width 34 height 24
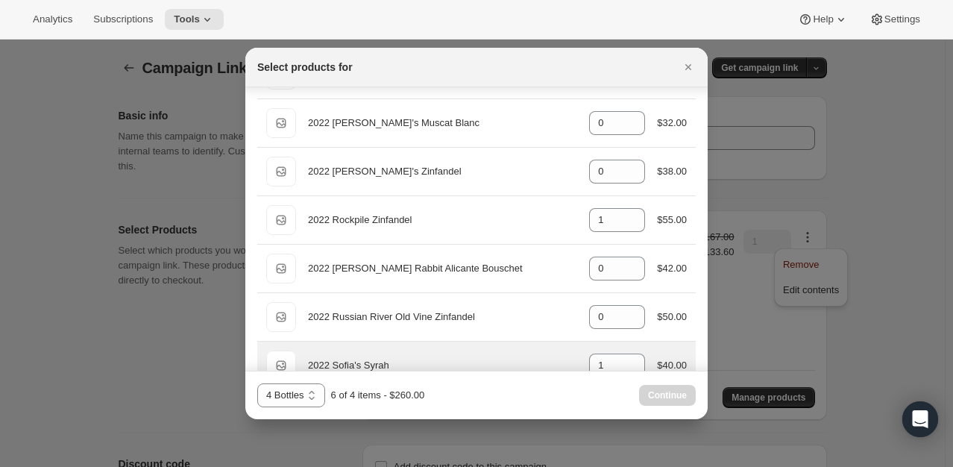
scroll to position [1193, 0]
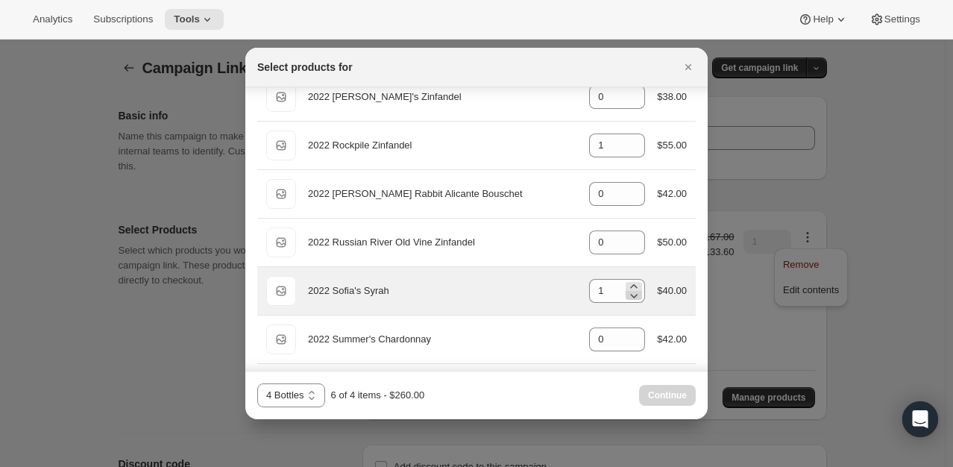
type input "1"
click at [626, 291] on icon ":rej:" at bounding box center [633, 295] width 15 height 15
type input "0"
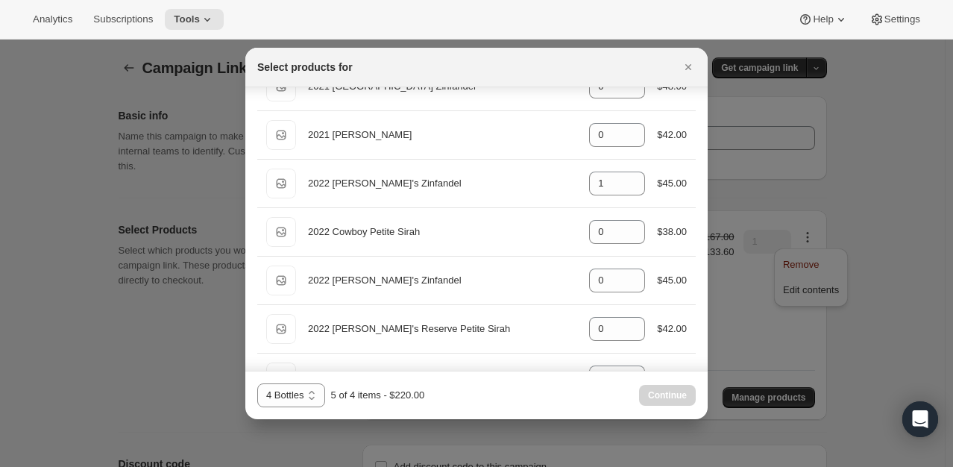
scroll to position [644, 0]
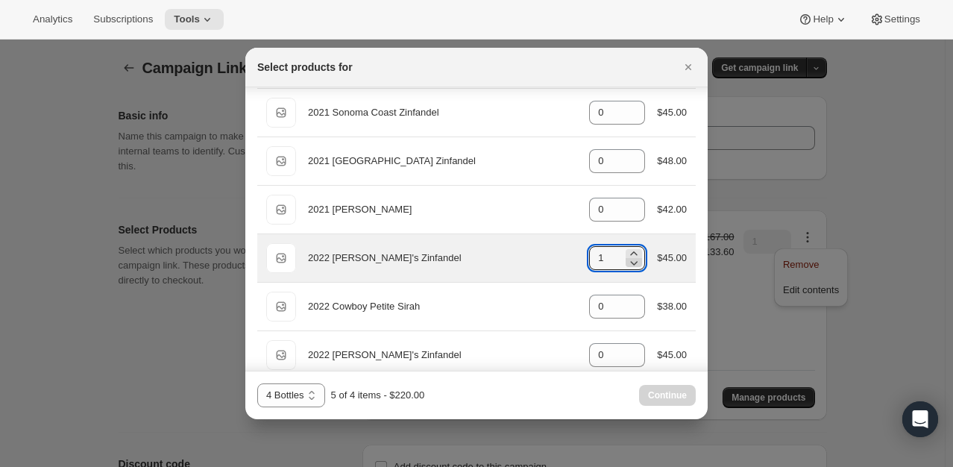
click at [629, 262] on icon ":rej:" at bounding box center [633, 262] width 15 height 15
type input "0"
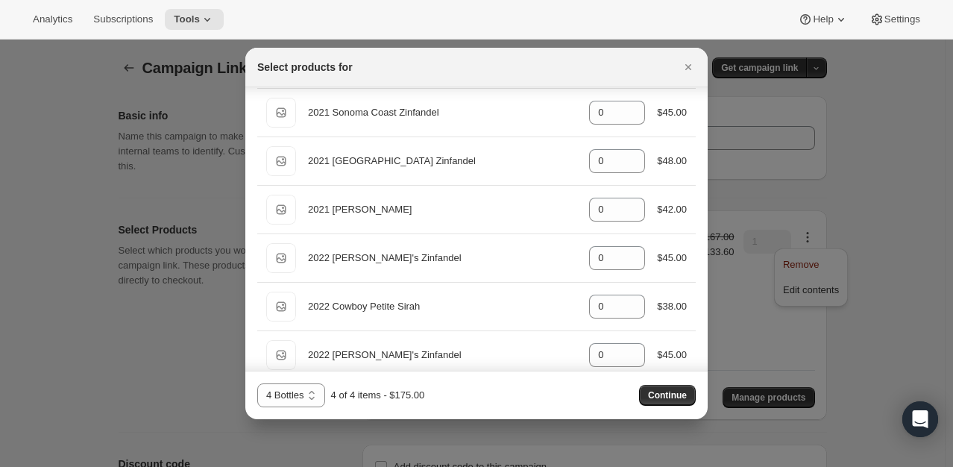
click at [652, 387] on button "Continue" at bounding box center [667, 395] width 57 height 21
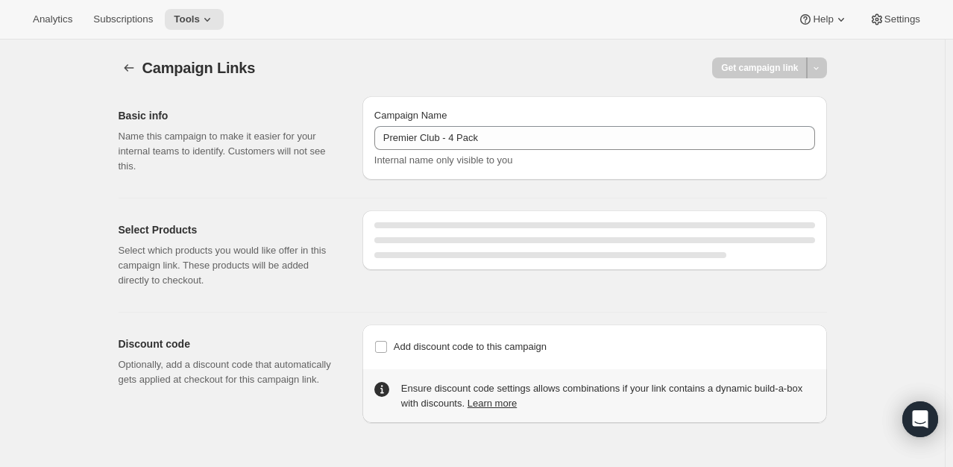
select select "gid://shopify/SellingPlan/2920874231"
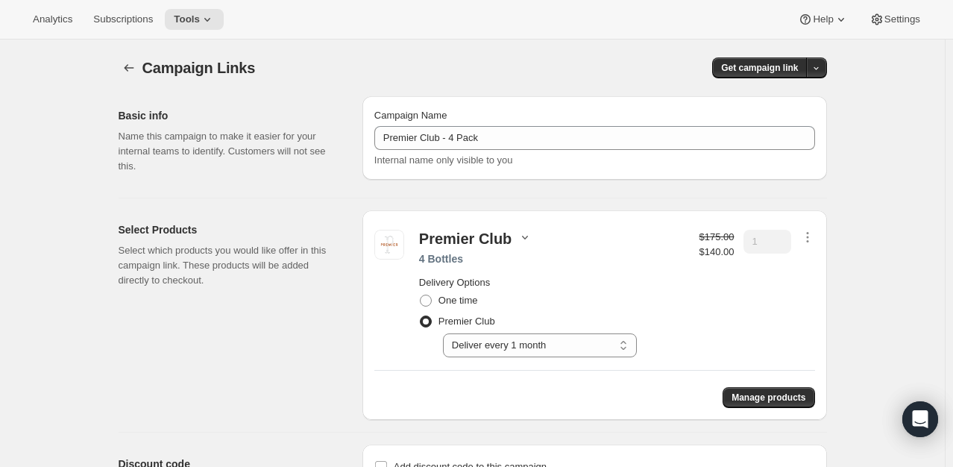
click at [524, 237] on icon "button" at bounding box center [525, 238] width 6 height 4
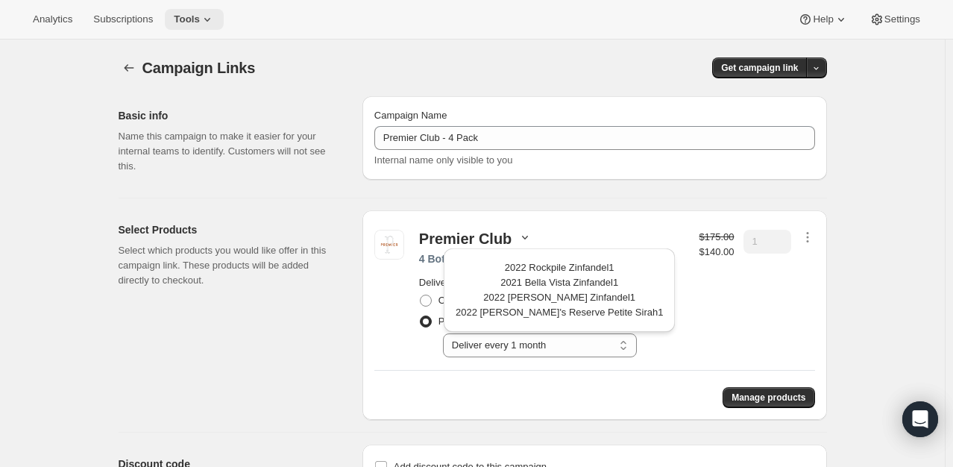
click at [194, 21] on span "Tools" at bounding box center [187, 19] width 26 height 12
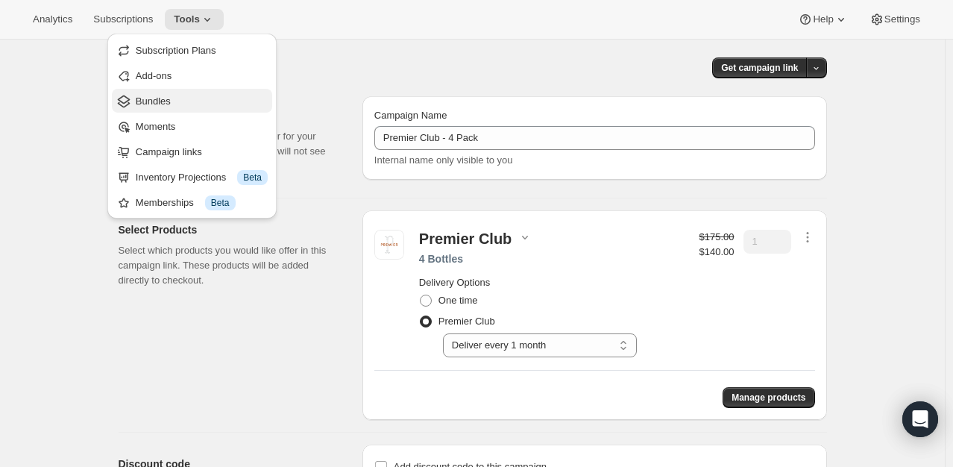
click at [187, 97] on span "Bundles" at bounding box center [202, 101] width 132 height 15
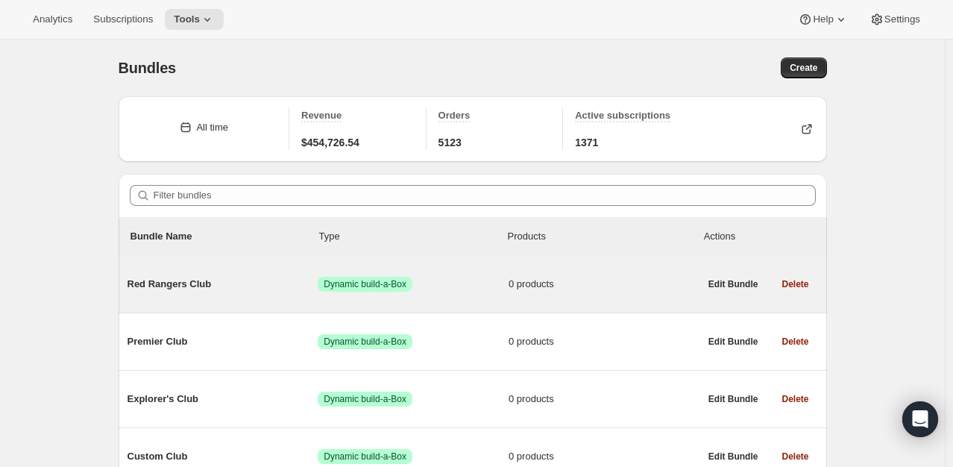
scroll to position [75, 0]
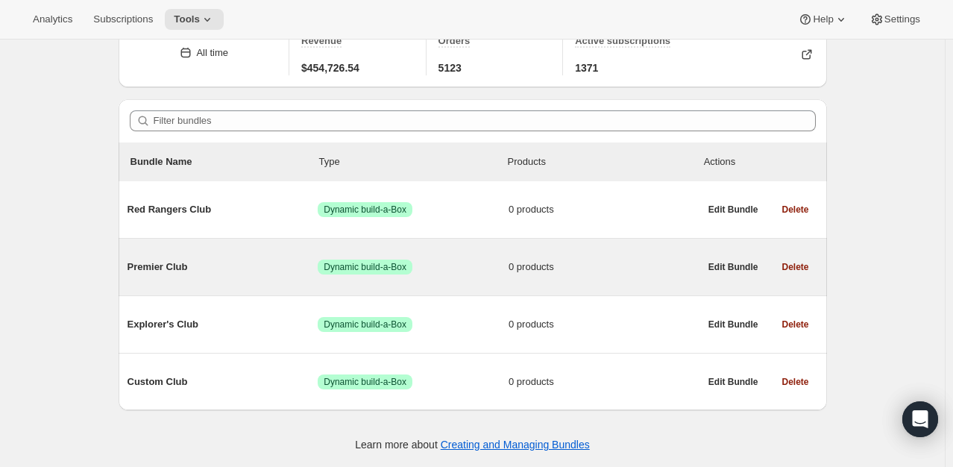
click at [182, 261] on span "Premier Club" at bounding box center [223, 267] width 191 height 15
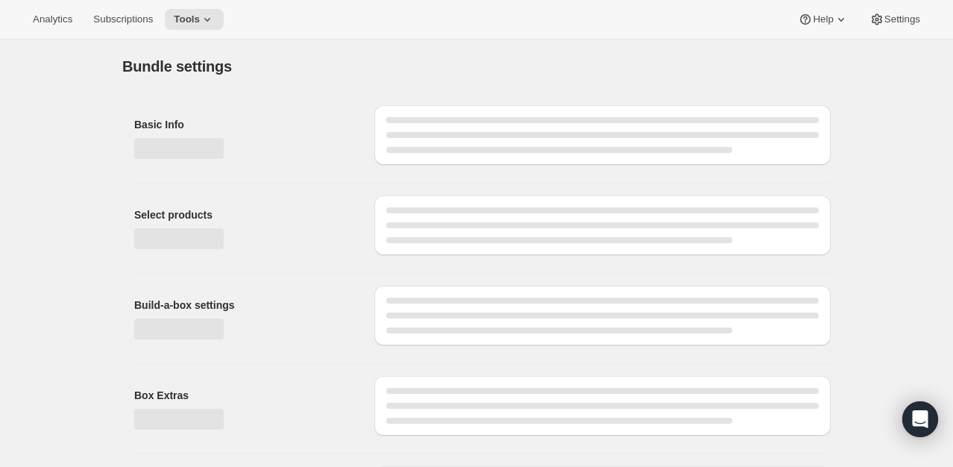
type input "Premier Club"
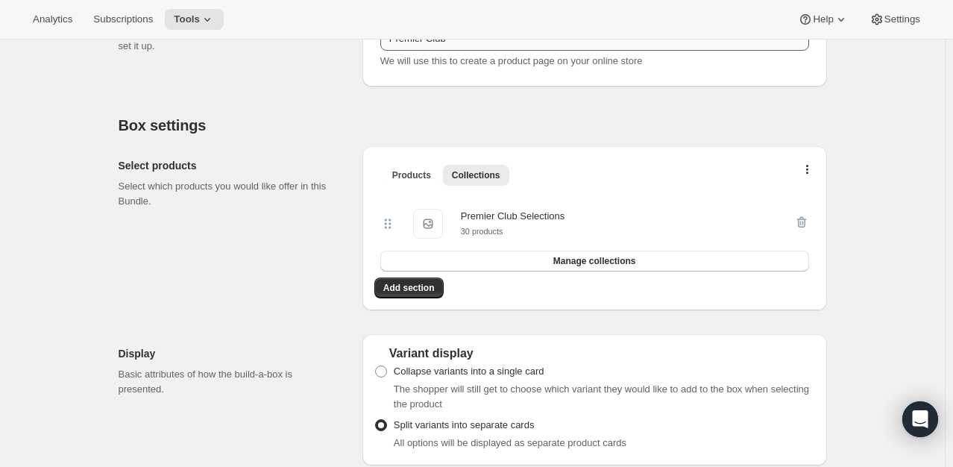
scroll to position [298, 0]
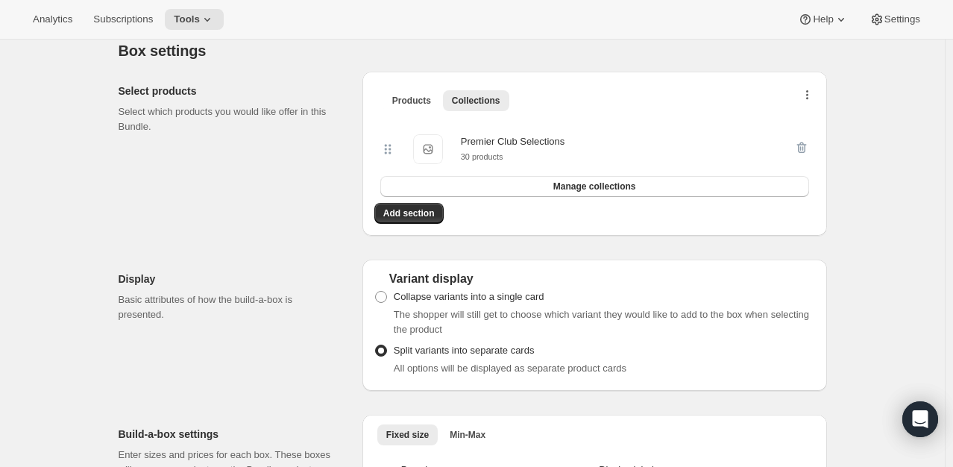
click at [812, 95] on button "button" at bounding box center [807, 98] width 15 height 15
click at [767, 136] on button "Bulk Autoswap for existing subscribers" at bounding box center [811, 126] width 175 height 24
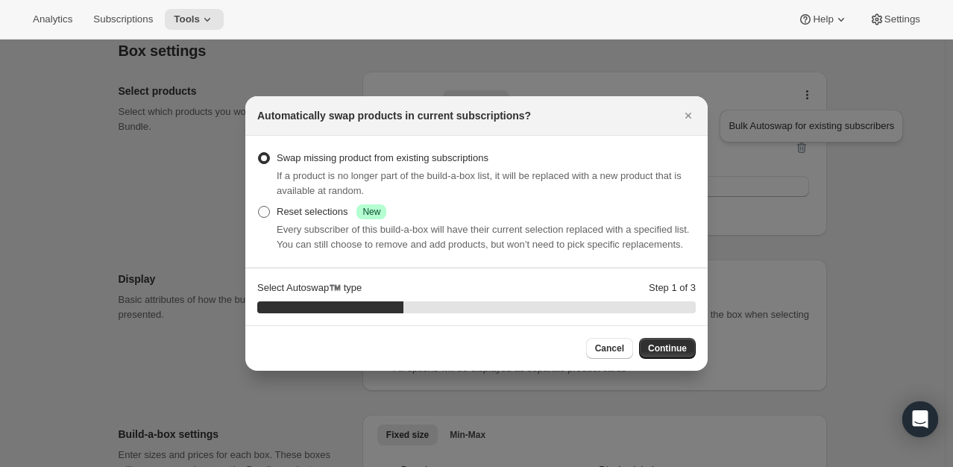
click at [263, 210] on span ":rge:" at bounding box center [264, 212] width 12 height 12
click at [259, 207] on input "Reset selections Success New" at bounding box center [258, 206] width 1 height 1
radio input "true"
click at [677, 348] on span "Continue" at bounding box center [667, 348] width 39 height 12
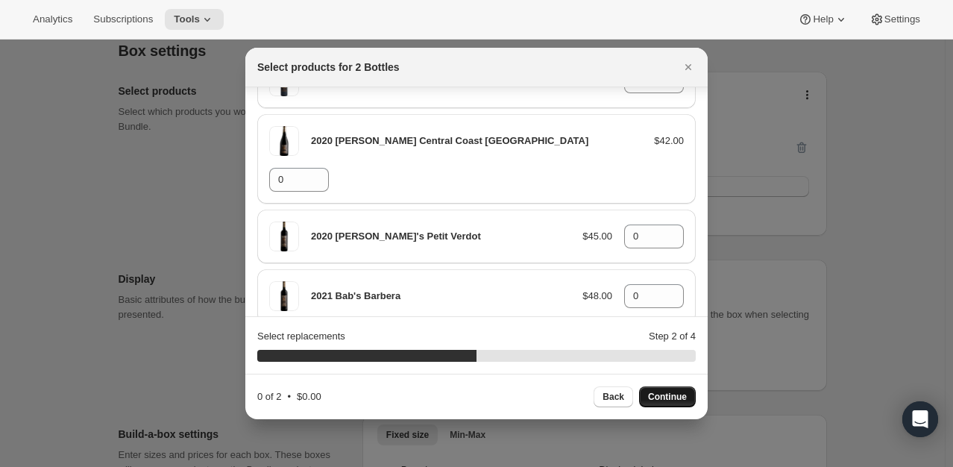
scroll to position [224, 0]
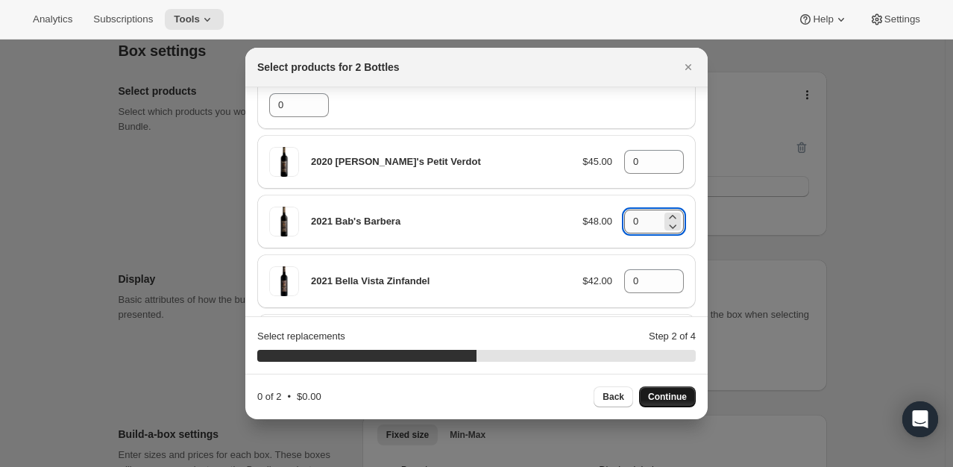
click at [632, 210] on input "0" at bounding box center [642, 222] width 37 height 24
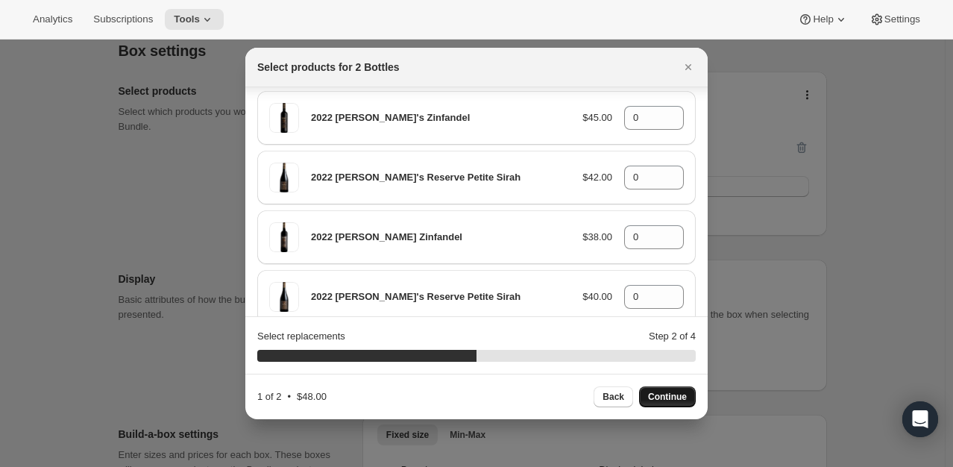
scroll to position [1119, 0]
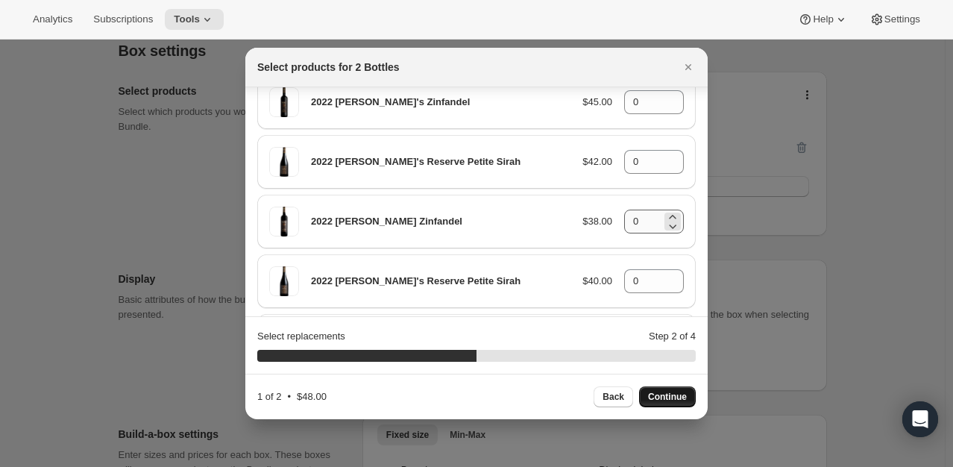
type input "01"
click at [642, 210] on input "0" at bounding box center [642, 222] width 37 height 24
type input "01"
click at [670, 398] on span "Continue" at bounding box center [667, 397] width 39 height 12
type input "0"
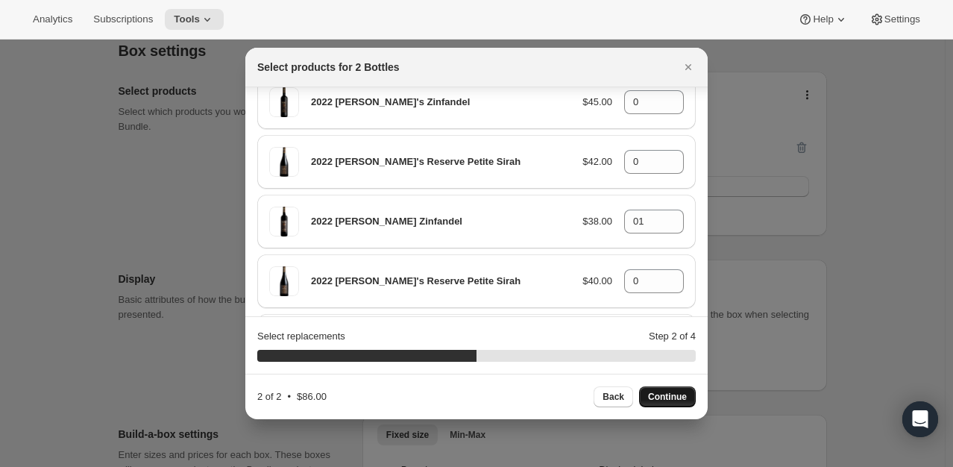
type input "0"
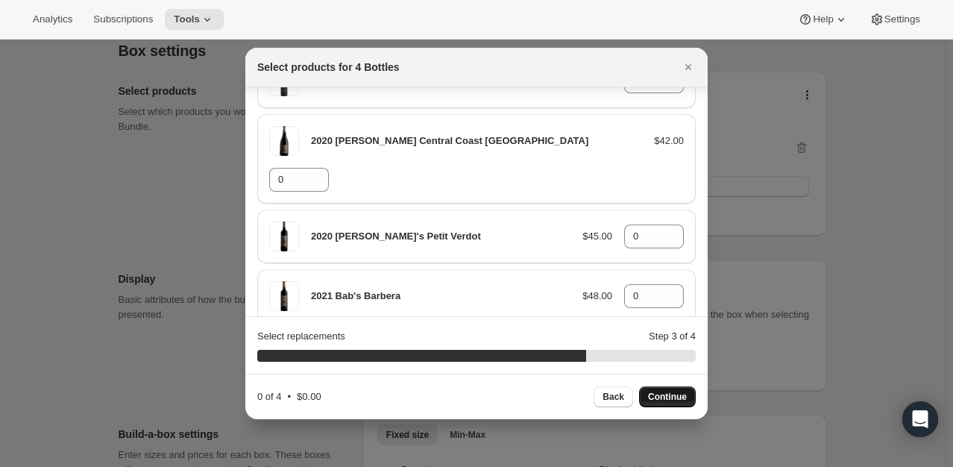
scroll to position [224, 0]
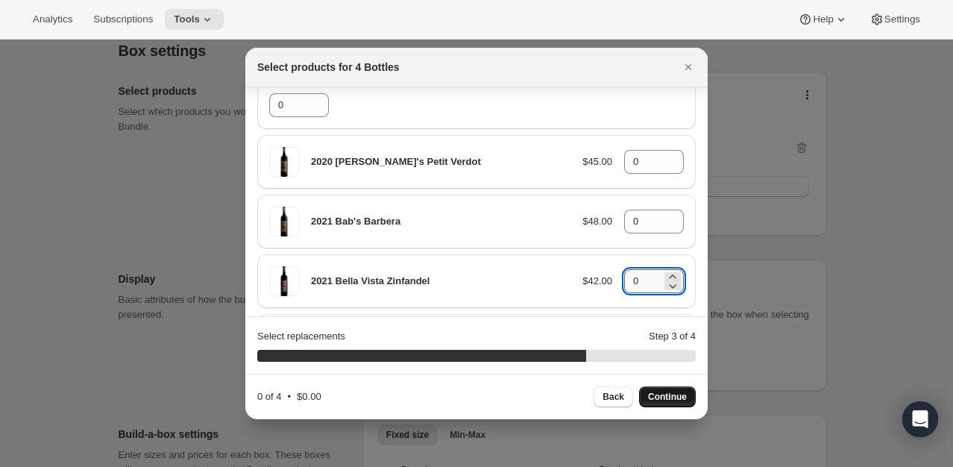
click at [636, 269] on input "0" at bounding box center [642, 281] width 37 height 24
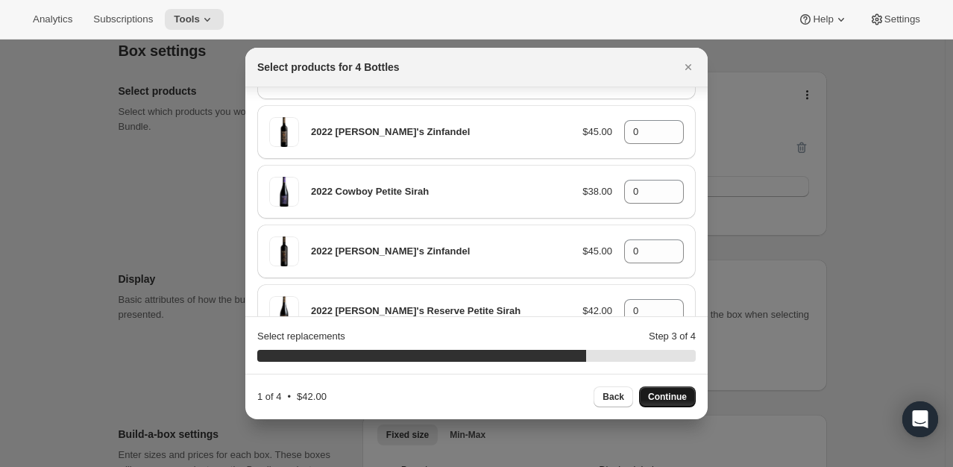
scroll to position [1119, 0]
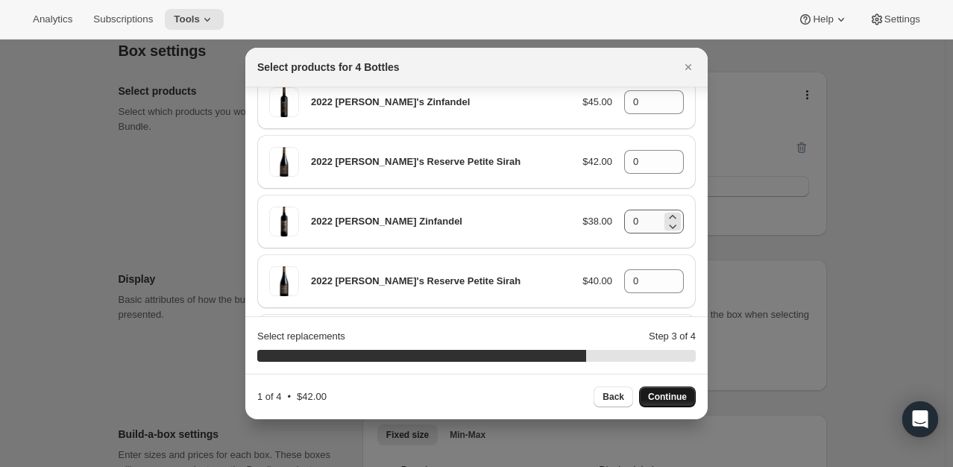
type input "01"
click at [626, 210] on input "0" at bounding box center [642, 222] width 37 height 24
click at [629, 210] on input "0" at bounding box center [642, 222] width 37 height 24
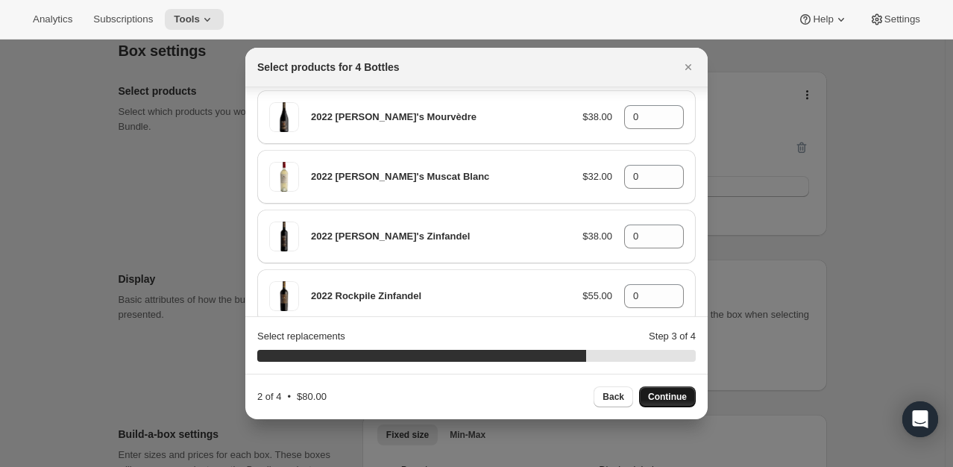
scroll to position [1417, 0]
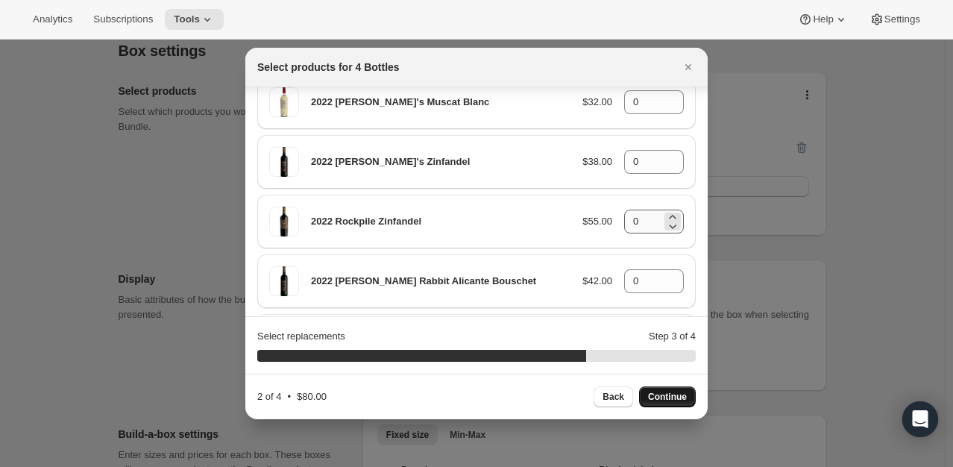
type input "01"
click at [635, 210] on input "0" at bounding box center [642, 222] width 37 height 24
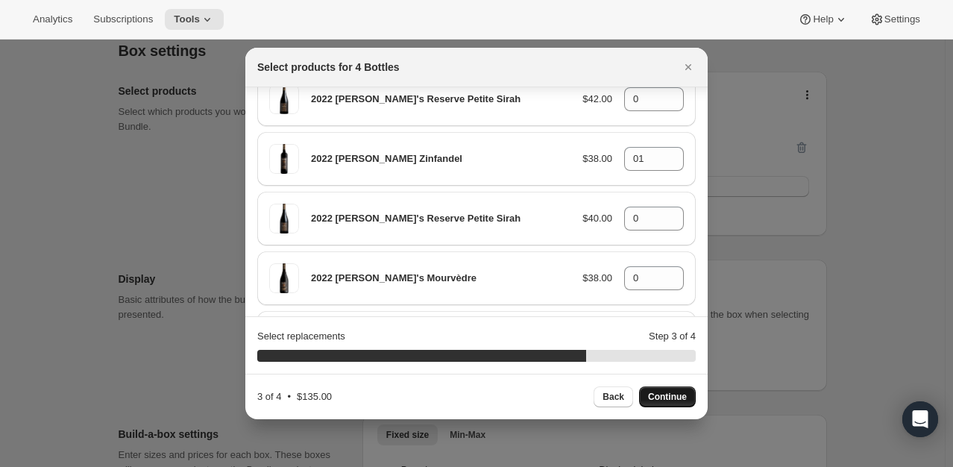
scroll to position [1175, 0]
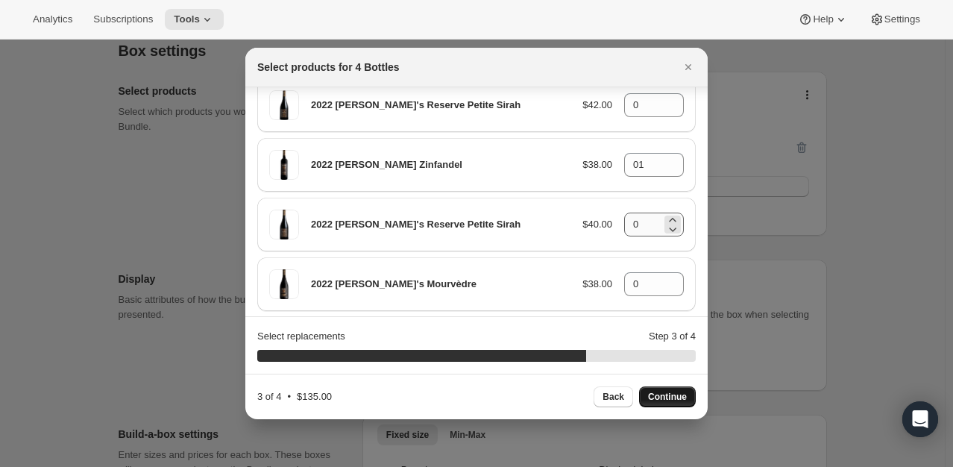
type input "01"
click at [639, 213] on input "0" at bounding box center [642, 225] width 37 height 24
type input "01"
click at [659, 395] on span "Continue" at bounding box center [667, 397] width 39 height 12
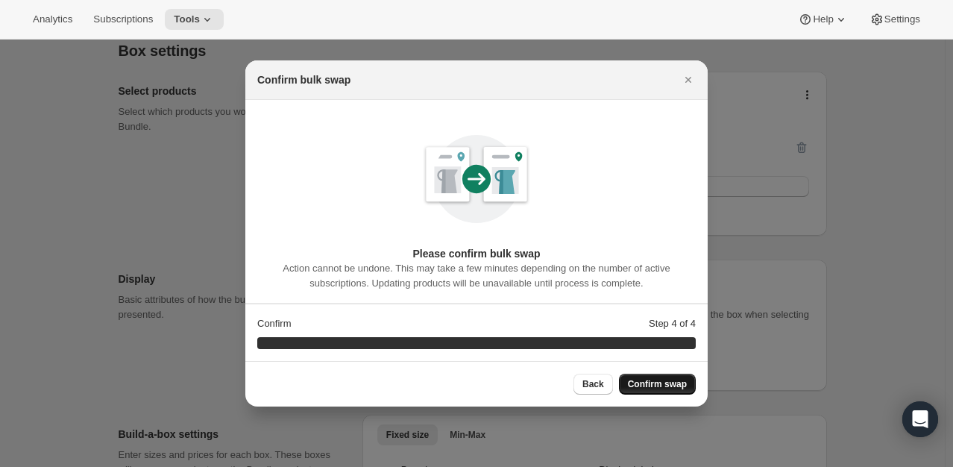
click at [653, 384] on span "Confirm swap" at bounding box center [657, 384] width 59 height 12
